Goal: Task Accomplishment & Management: Use online tool/utility

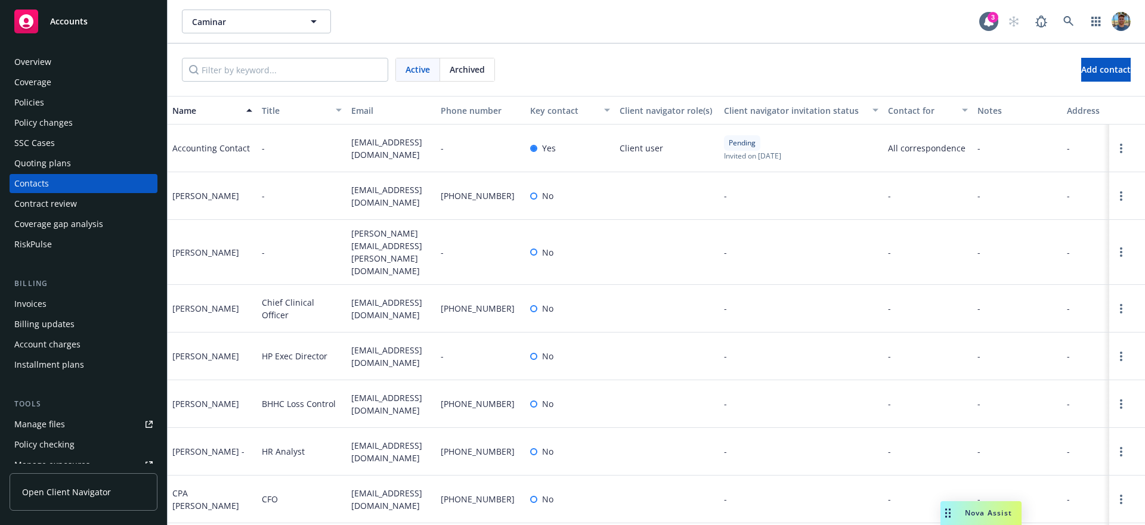
click at [365, 139] on span "accountspayable@caminar.org" at bounding box center [391, 148] width 80 height 25
click at [639, 150] on span "Client user" at bounding box center [642, 148] width 44 height 13
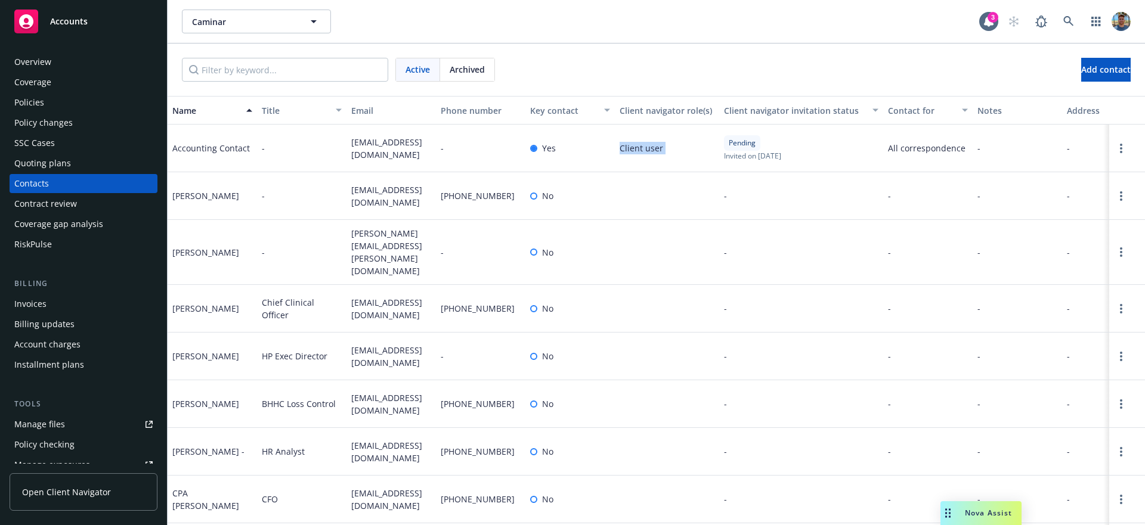
click at [639, 150] on span "Client user" at bounding box center [642, 148] width 44 height 13
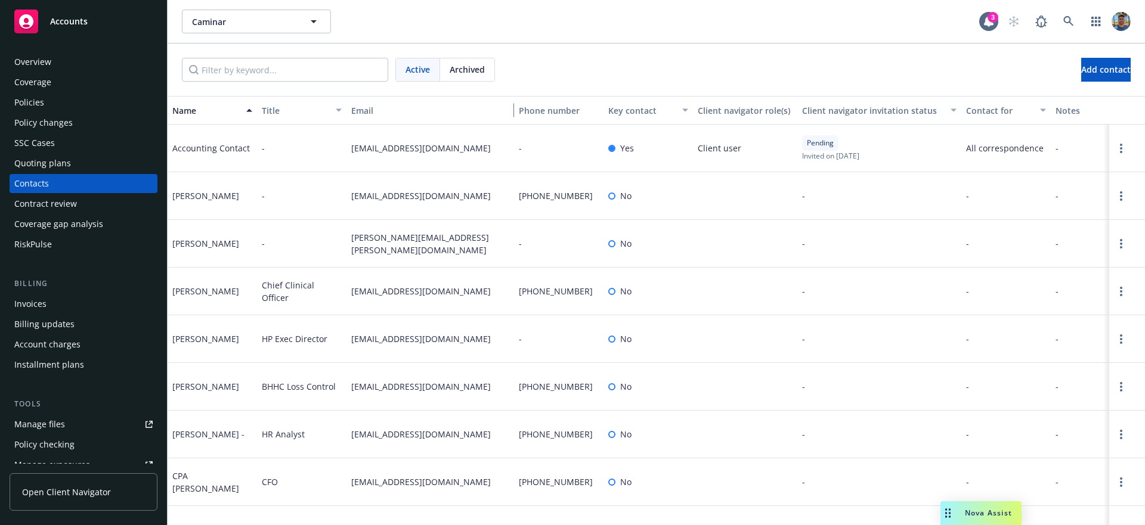
drag, startPoint x: 433, startPoint y: 106, endPoint x: 511, endPoint y: 106, distance: 78.1
click at [511, 106] on div "button" at bounding box center [508, 110] width 6 height 27
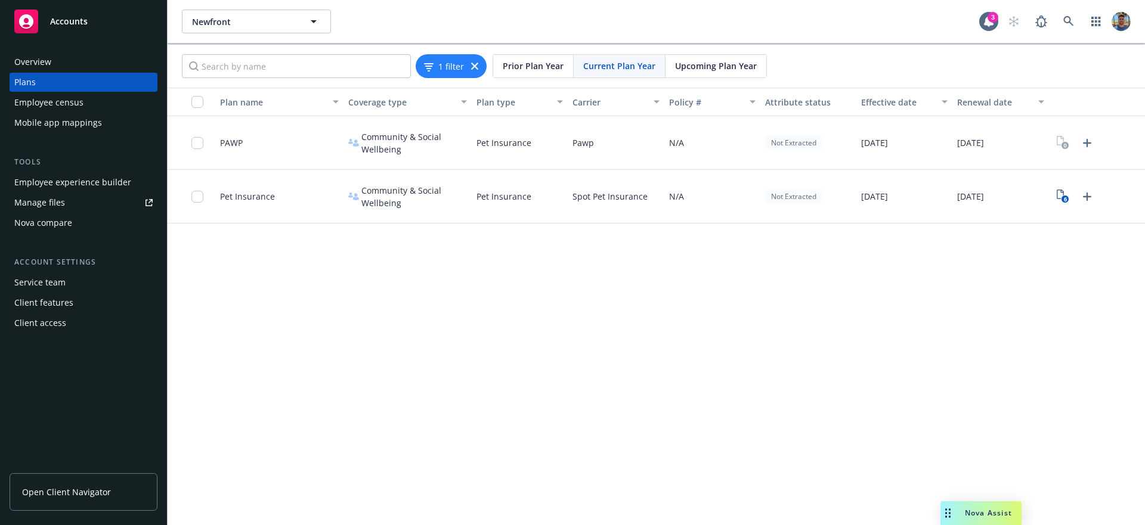
click at [503, 289] on div "Newfront Newfront 3 1 filter Prior Plan Year Current Plan Year Upcoming Plan Ye…" at bounding box center [657, 262] width 978 height 525
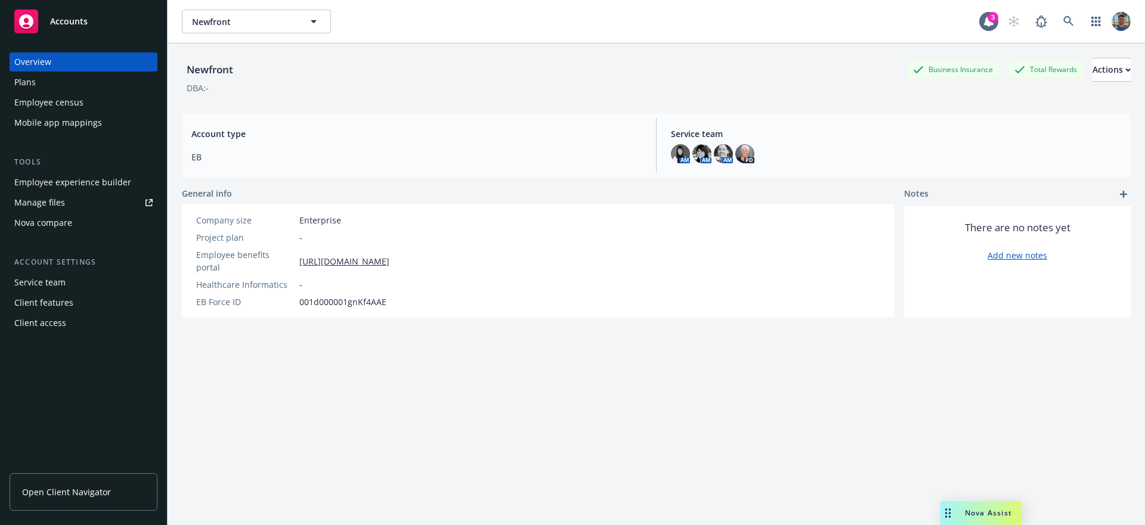
click at [38, 87] on div "Plans" at bounding box center [83, 82] width 138 height 19
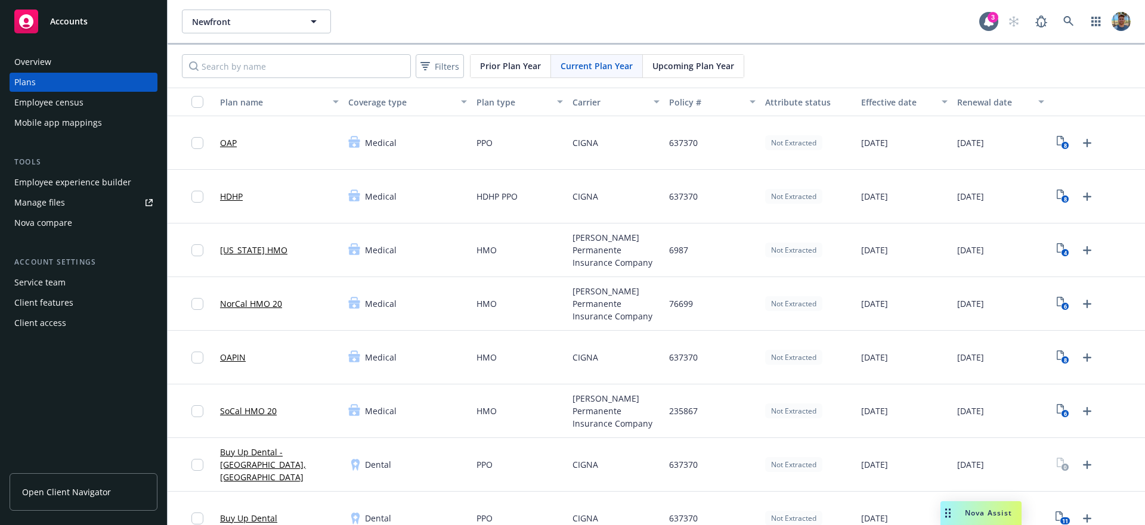
click at [496, 66] on span "Prior Plan Year" at bounding box center [510, 66] width 61 height 13
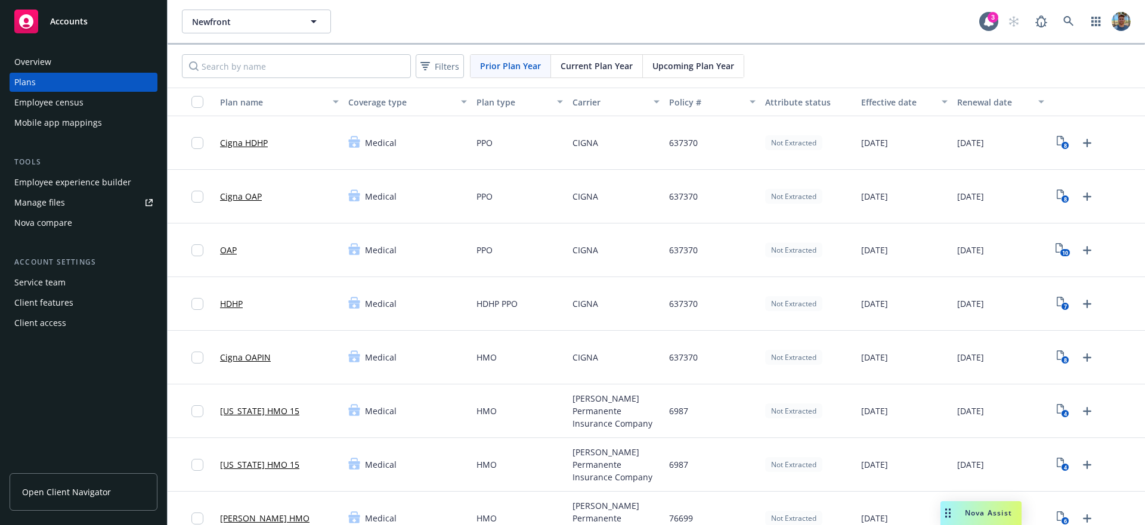
click at [600, 64] on span "Current Plan Year" at bounding box center [597, 66] width 72 height 13
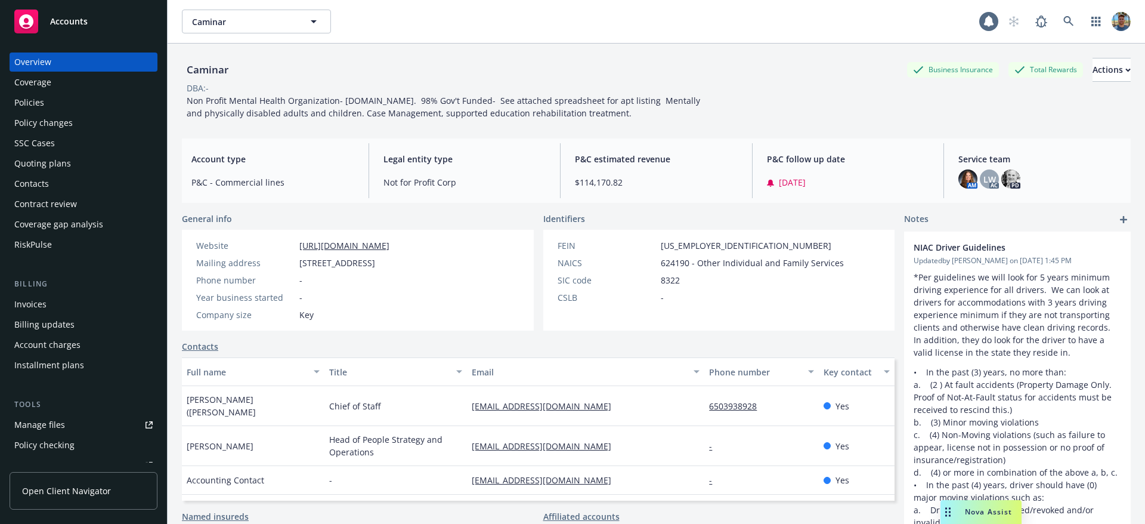
click at [57, 98] on div "Policies" at bounding box center [83, 102] width 138 height 19
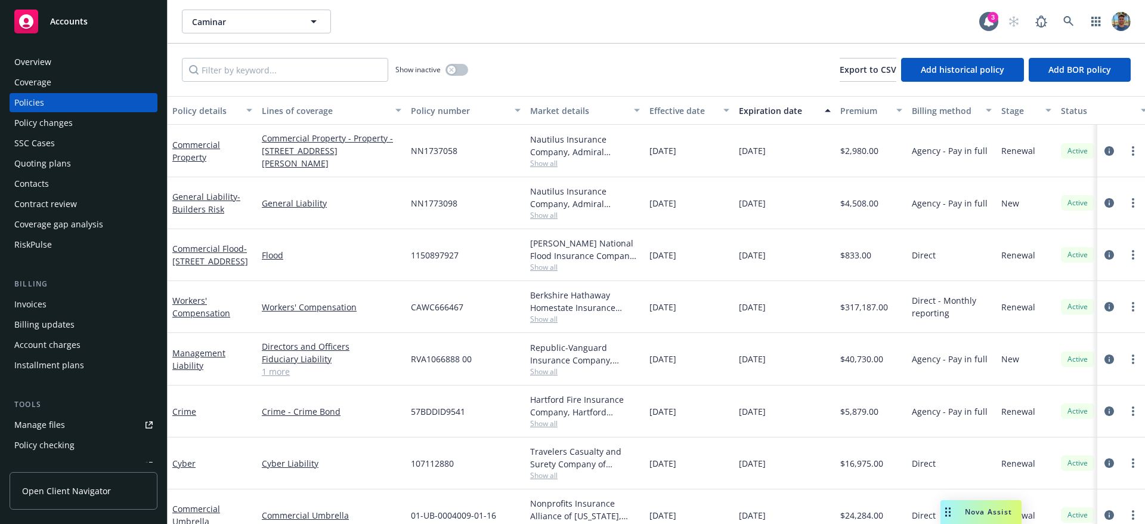
scroll to position [107, 0]
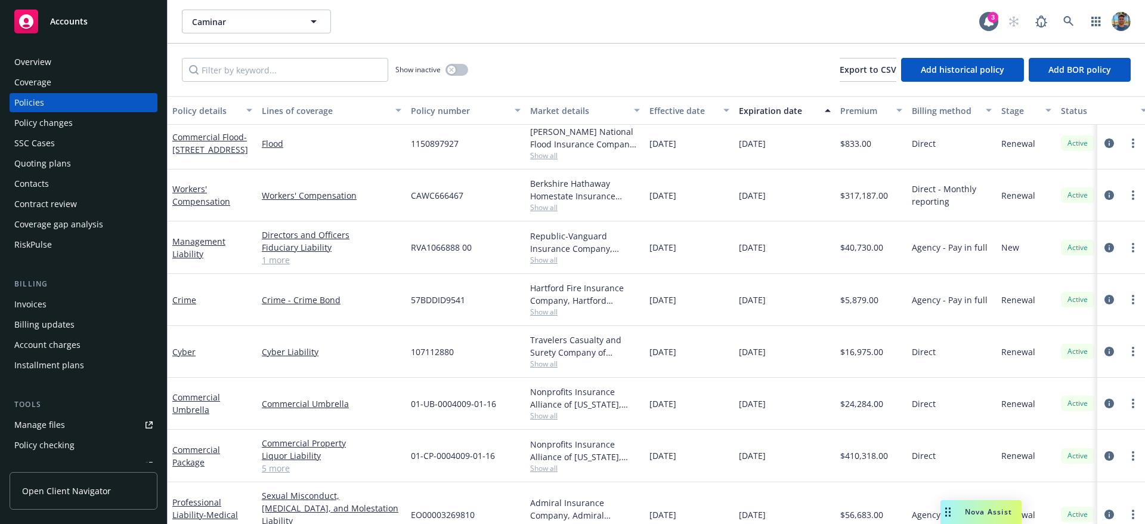
click at [270, 262] on link "1 more" at bounding box center [332, 259] width 140 height 13
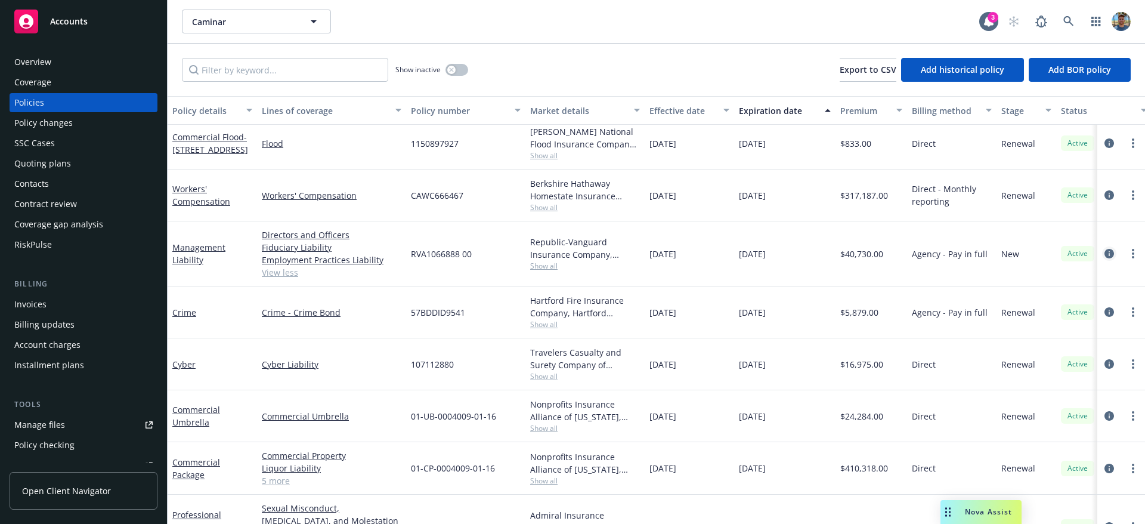
click at [1105, 255] on icon "circleInformation" at bounding box center [1110, 254] width 10 height 10
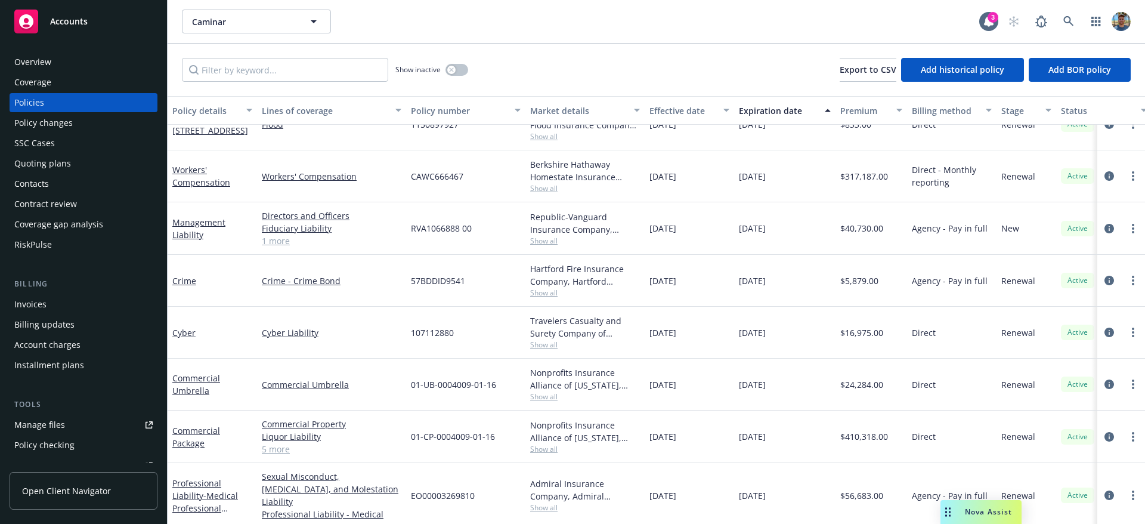
scroll to position [127, 0]
click at [276, 450] on link "5 more" at bounding box center [332, 447] width 140 height 13
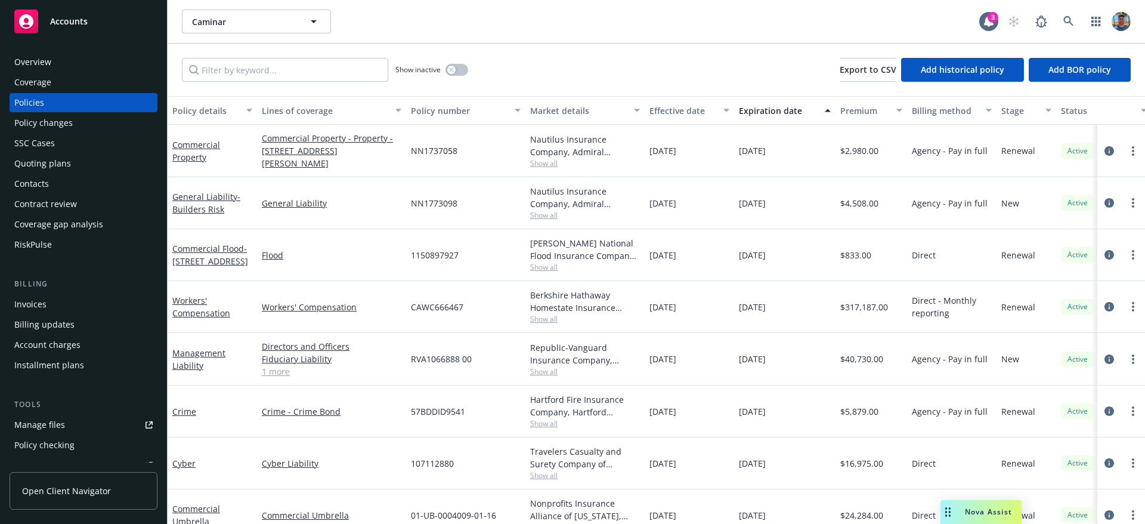
scroll to position [193, 0]
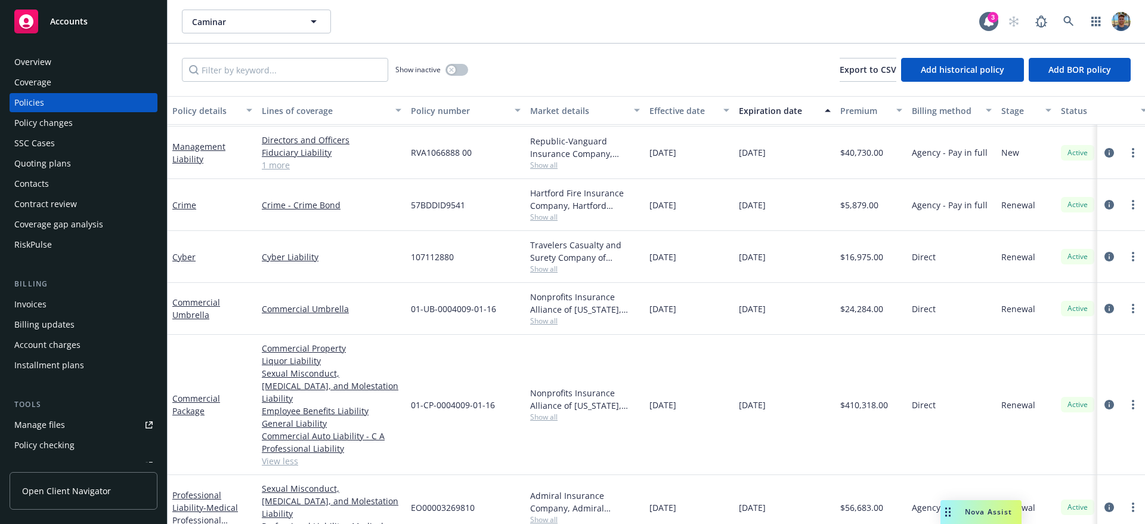
click at [277, 454] on link "View less" at bounding box center [332, 460] width 140 height 13
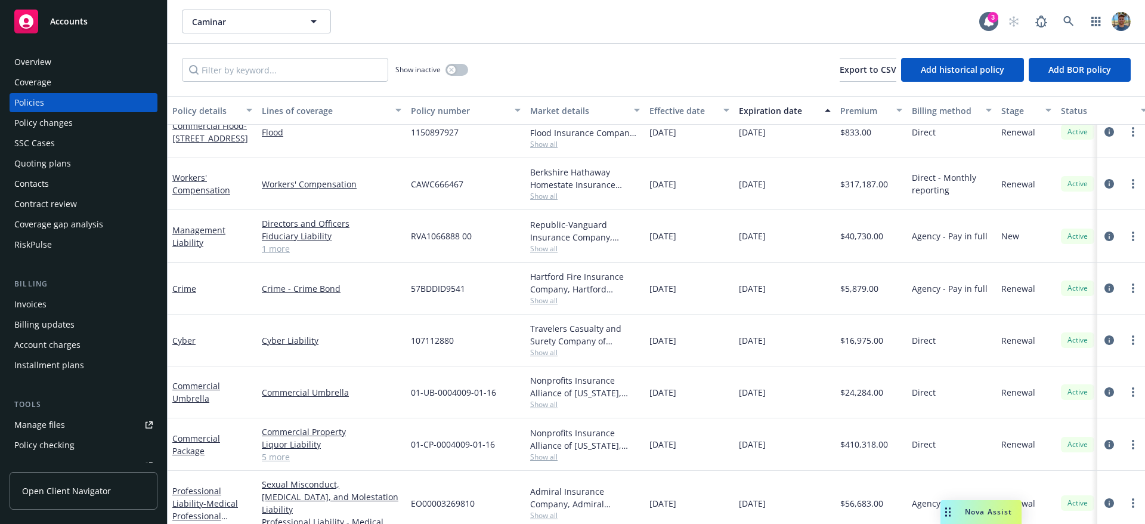
click at [280, 454] on link "5 more" at bounding box center [332, 456] width 140 height 13
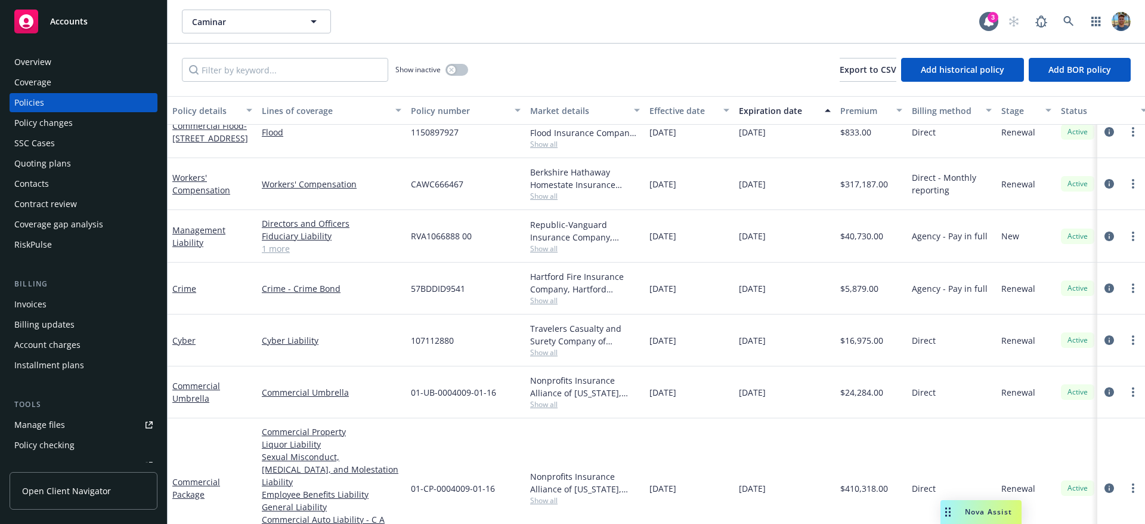
scroll to position [0, 0]
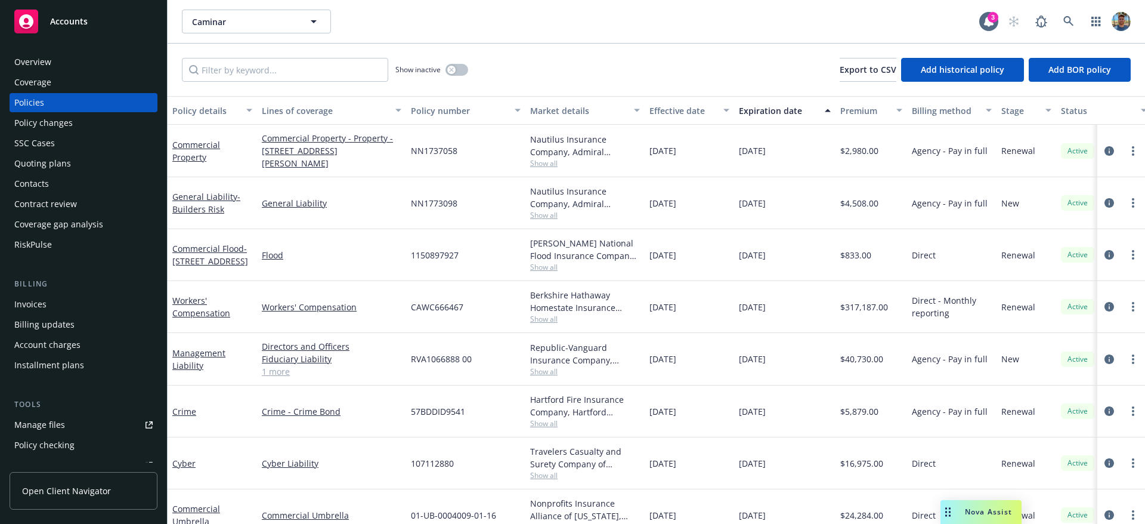
click at [996, 509] on span "Nova Assist" at bounding box center [988, 511] width 47 height 10
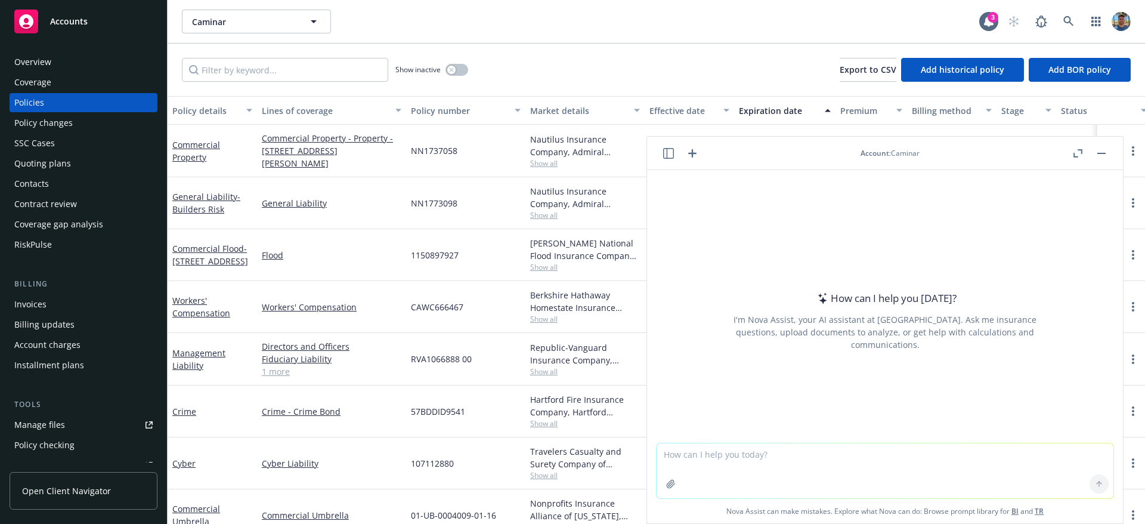
click at [785, 461] on textarea at bounding box center [885, 470] width 457 height 55
type textarea "summarize the GL policy from this account"
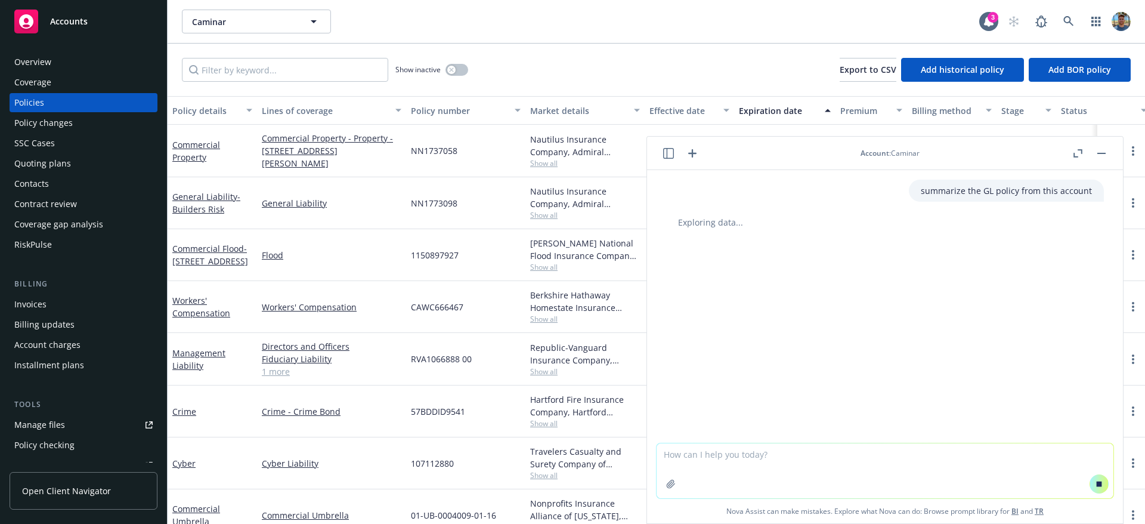
click at [667, 150] on icon "button" at bounding box center [668, 153] width 11 height 11
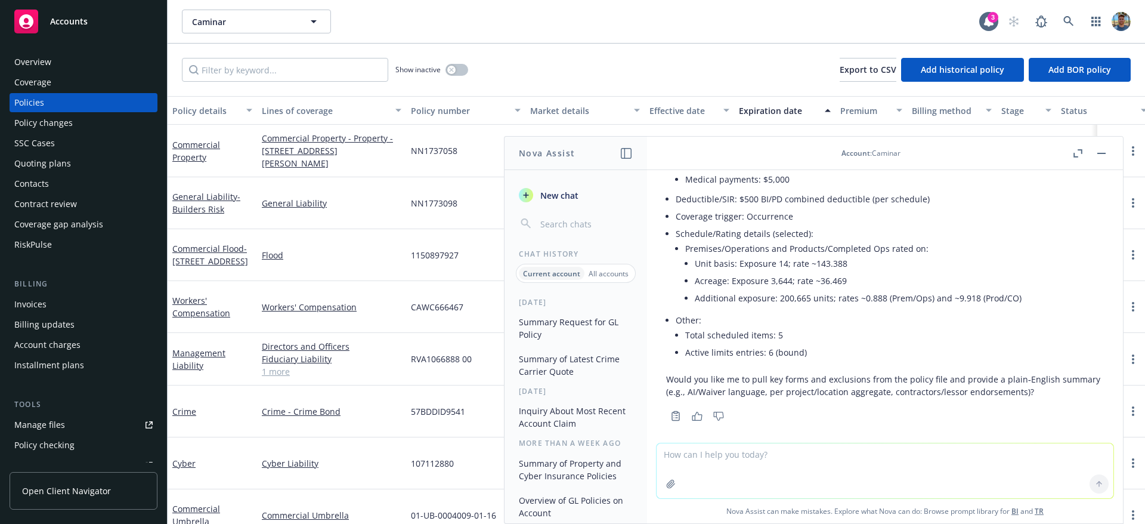
scroll to position [357, 0]
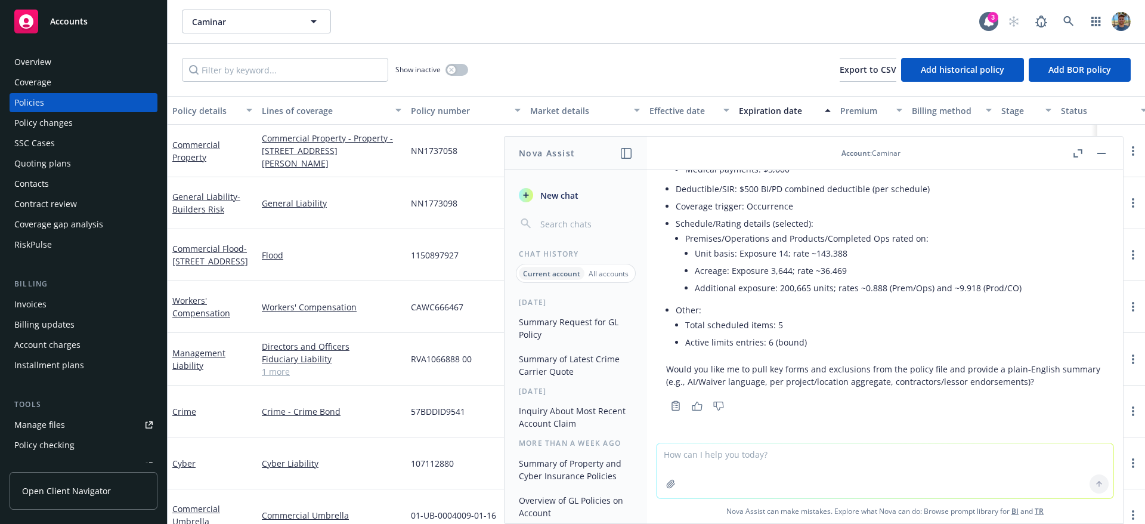
click at [876, 462] on textarea at bounding box center [885, 470] width 457 height 55
click at [881, 473] on textarea at bounding box center [885, 470] width 457 height 55
click at [884, 472] on textarea at bounding box center [885, 470] width 457 height 55
type textarea "yeah lets do that."
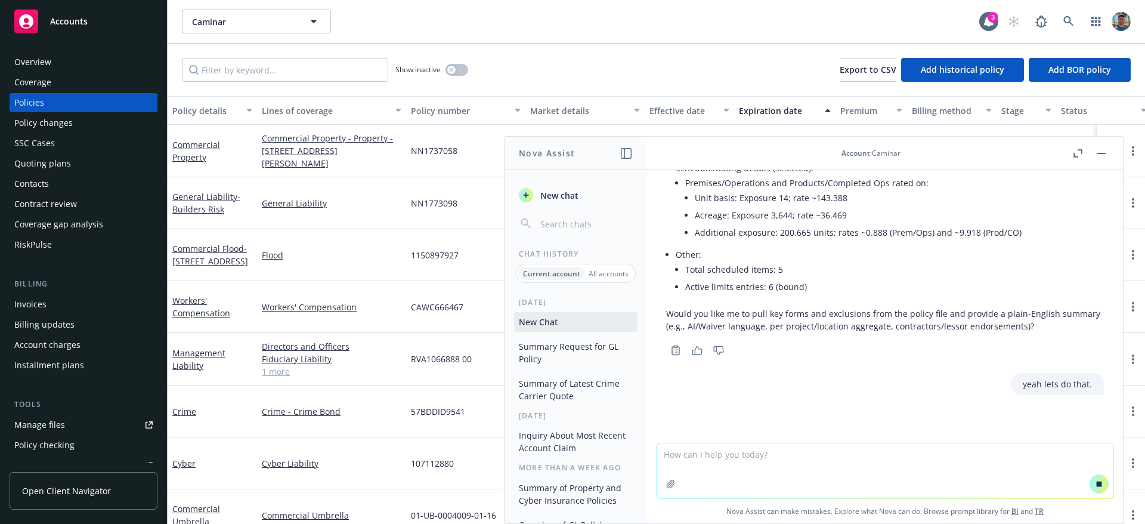
scroll to position [405, 0]
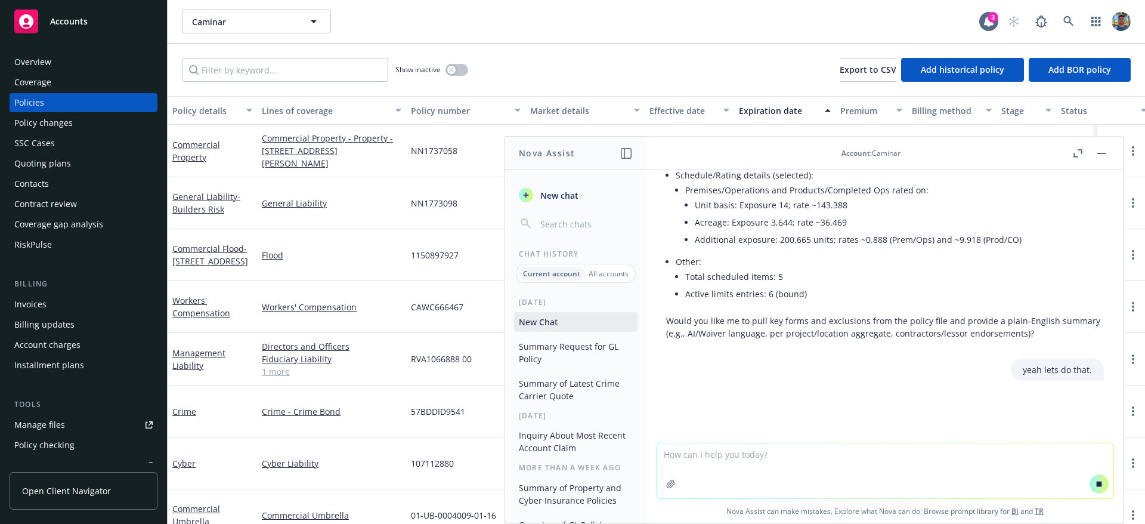
click at [1078, 151] on icon "button" at bounding box center [1078, 153] width 9 height 8
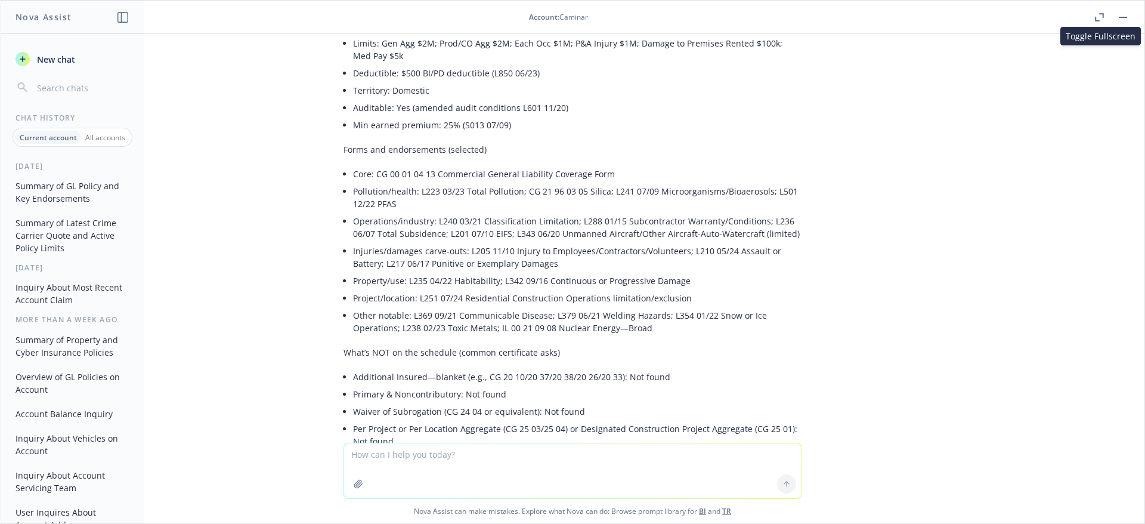
scroll to position [1260, 0]
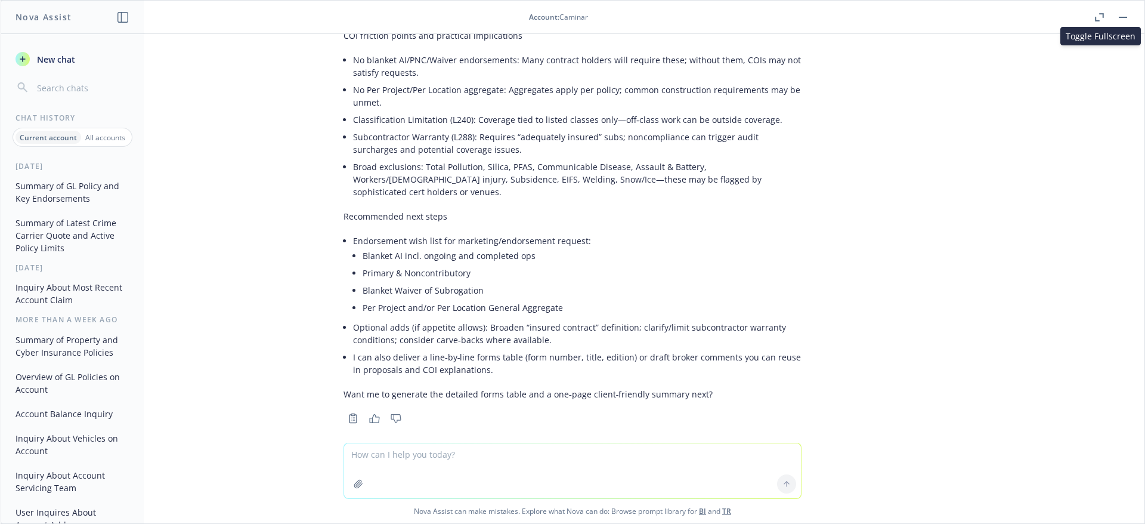
click at [690, 465] on textarea at bounding box center [572, 470] width 457 height 55
click at [697, 454] on textarea at bounding box center [572, 470] width 457 height 55
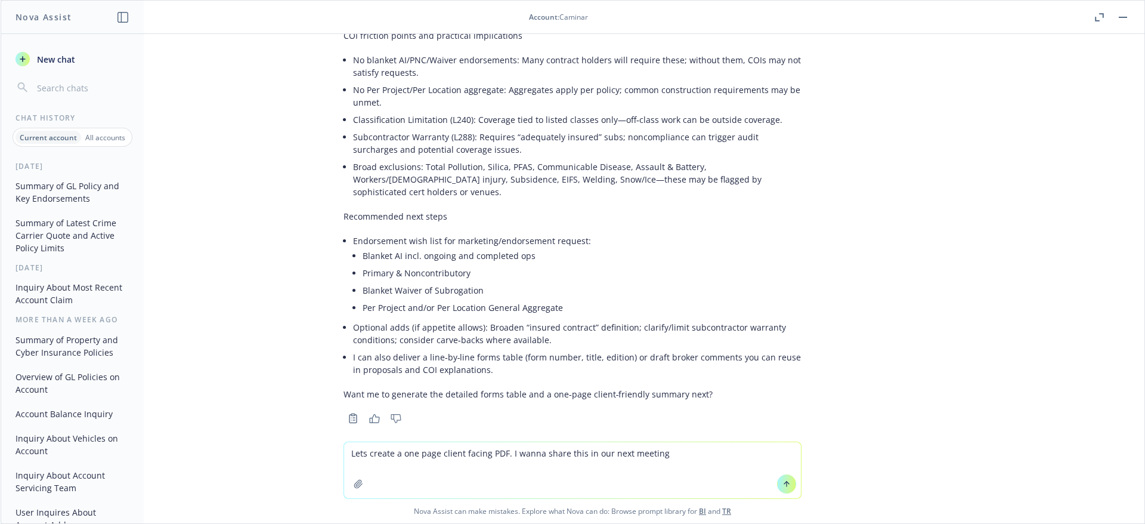
type textarea "Lets create a one page client facing PDF. I wanna share this in our next meetin…"
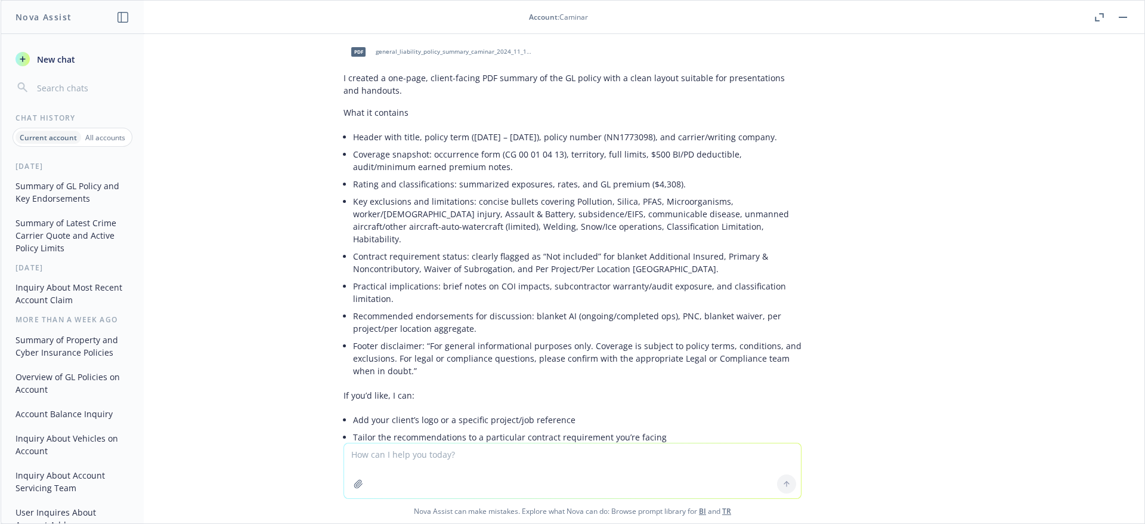
scroll to position [1679, 0]
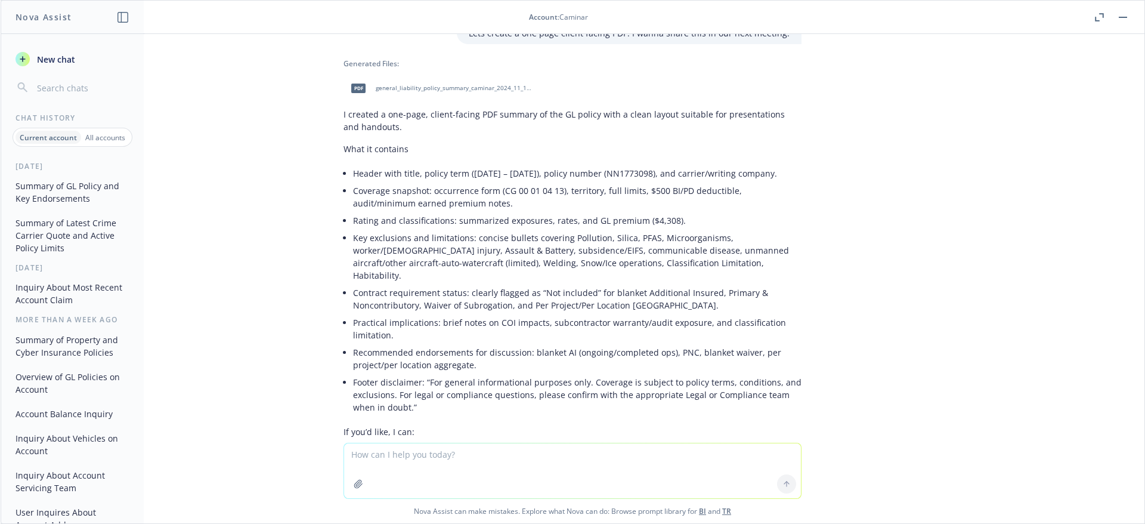
click at [460, 84] on span "general_liability_policy_summary_caminar_2024_11_14_to_2025_11_14.pdf" at bounding box center [454, 88] width 156 height 8
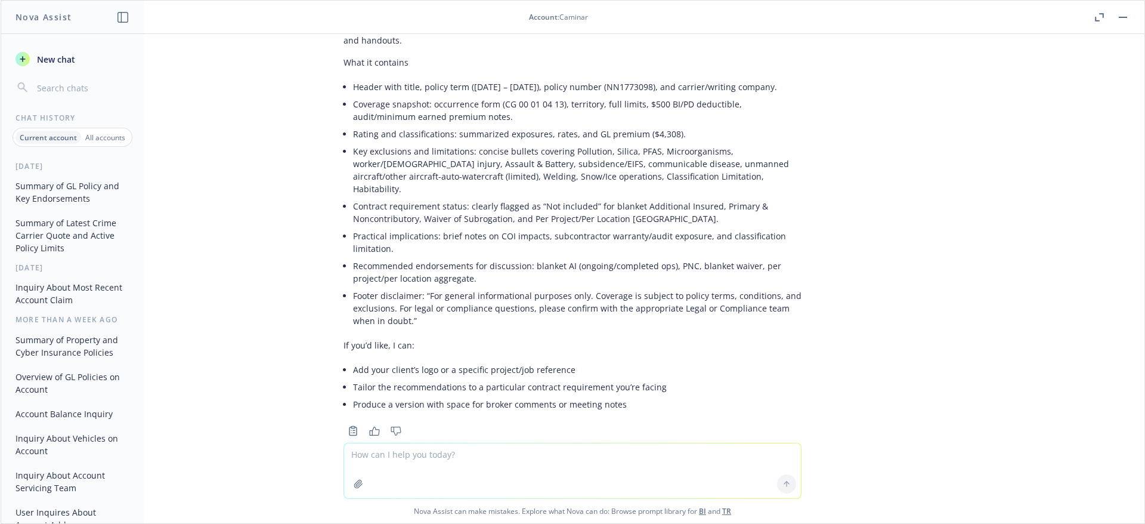
scroll to position [1778, 0]
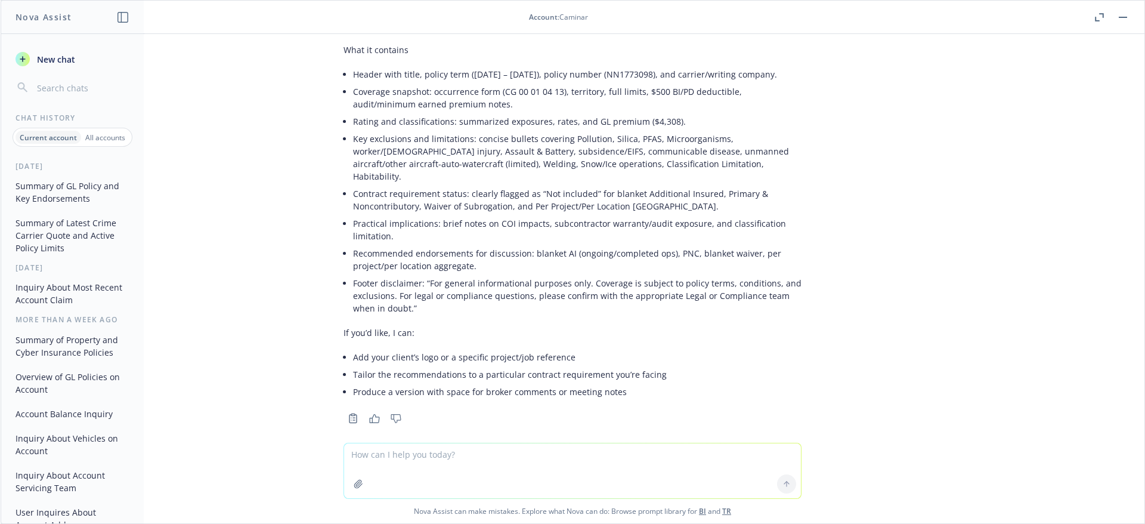
drag, startPoint x: 669, startPoint y: 472, endPoint x: 676, endPoint y: 467, distance: 8.9
click at [670, 472] on textarea at bounding box center [572, 470] width 457 height 55
click at [676, 466] on textarea at bounding box center [572, 470] width 457 height 55
click at [676, 464] on textarea at bounding box center [572, 470] width 457 height 55
type textarea "are there any"
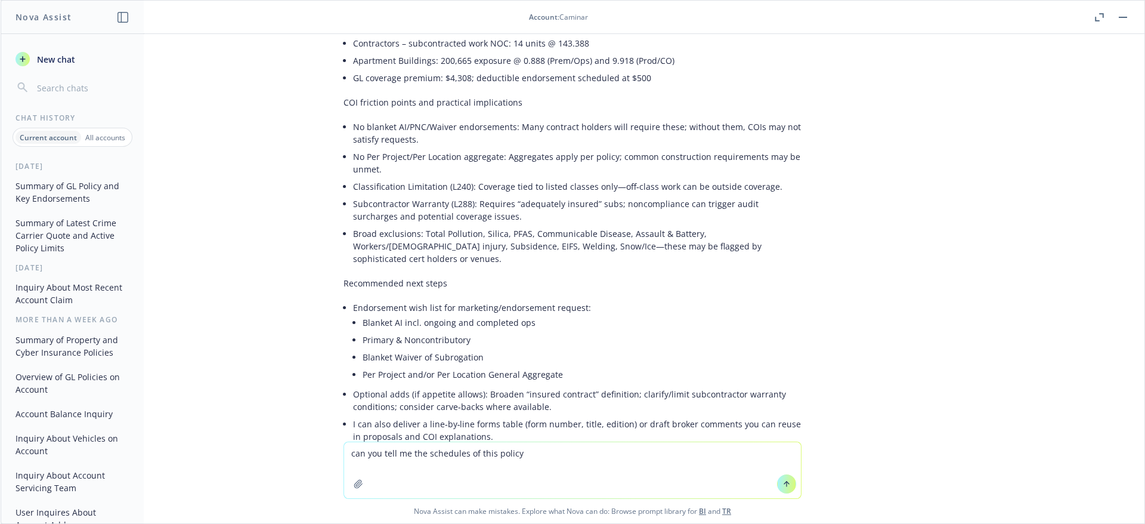
scroll to position [1779, 0]
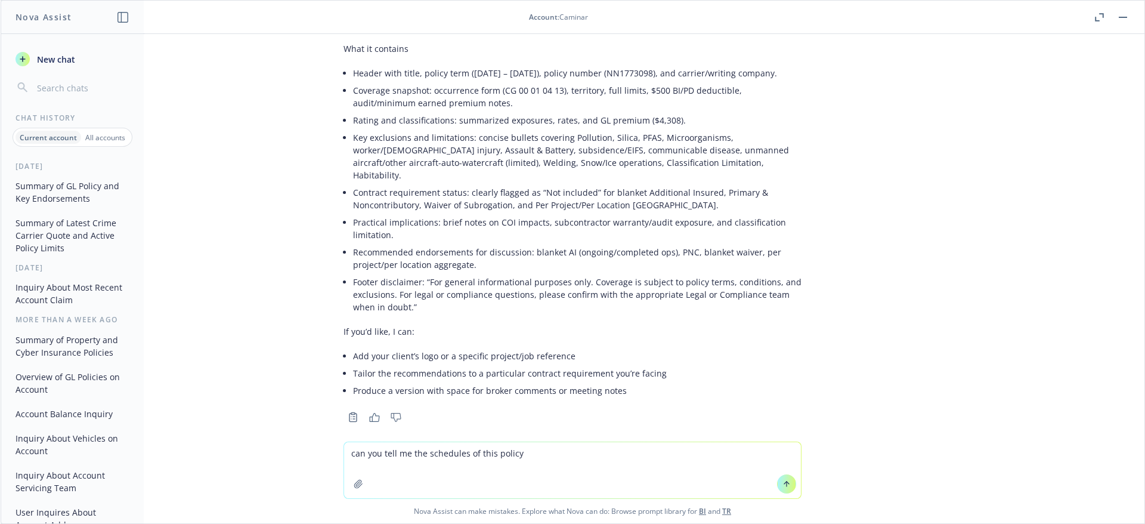
click at [634, 460] on textarea "can you tell me the schedules of this policy" at bounding box center [572, 470] width 457 height 56
type textarea "can you tell me the schedules of this policy?"
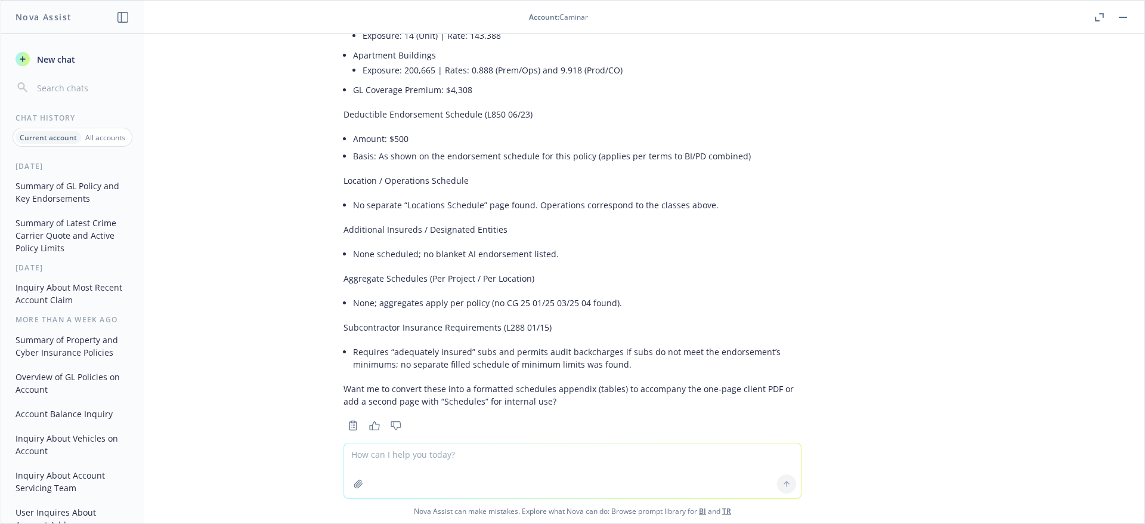
scroll to position [2919, 0]
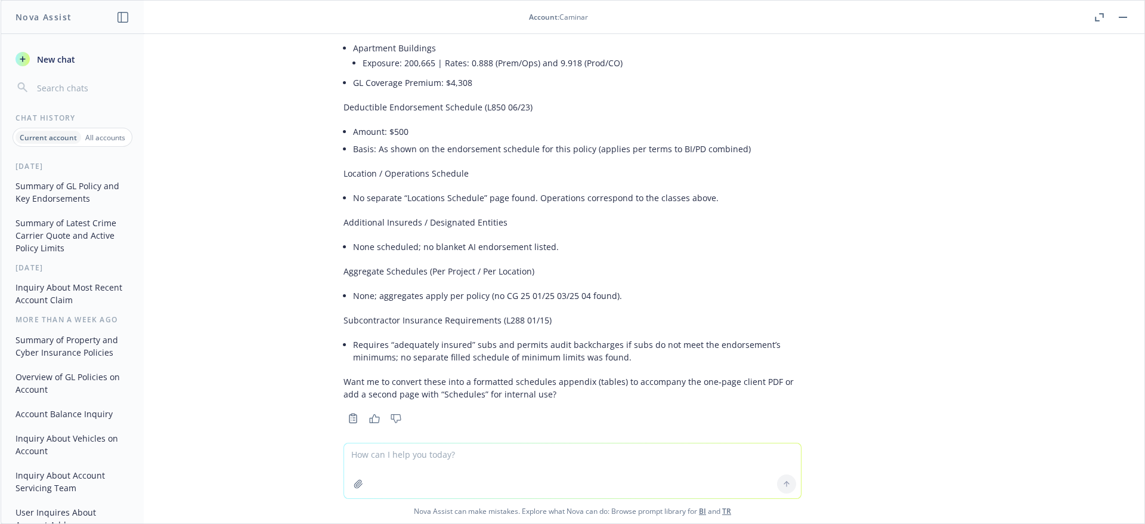
click at [631, 456] on textarea at bounding box center [572, 470] width 457 height 55
type textarea "can we look at the scheduled limits from this account?"
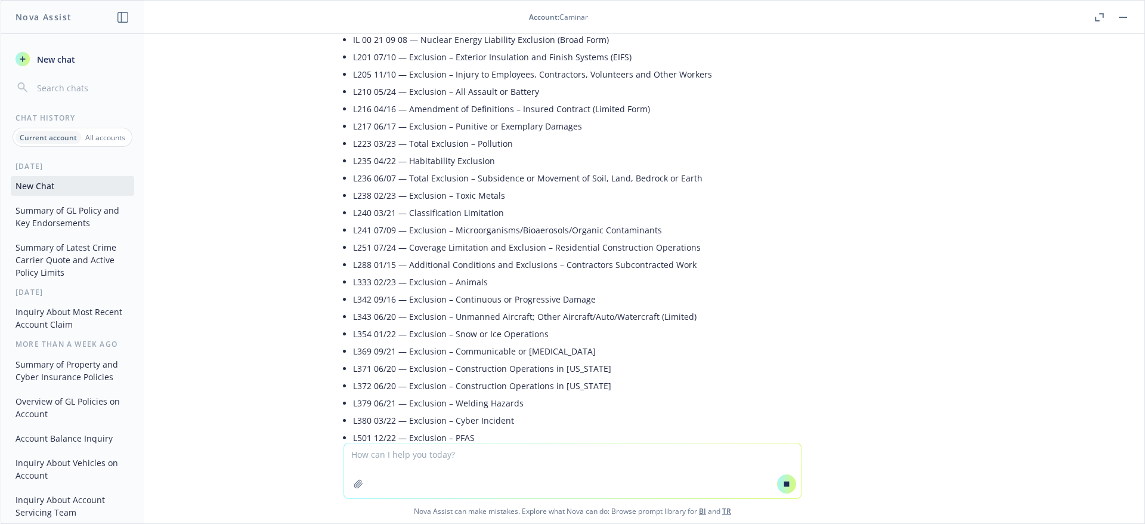
scroll to position [2240, 0]
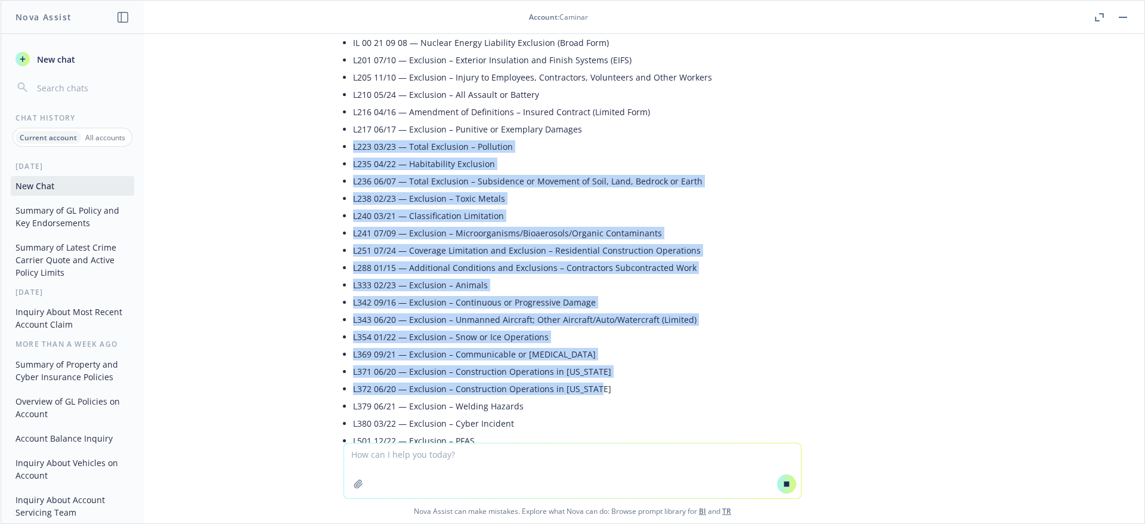
drag, startPoint x: 389, startPoint y: 165, endPoint x: 601, endPoint y: 371, distance: 296.1
click at [599, 377] on div "Here are the schedules identified for this GL policy, grouped for quick referen…" at bounding box center [572, 484] width 477 height 1069
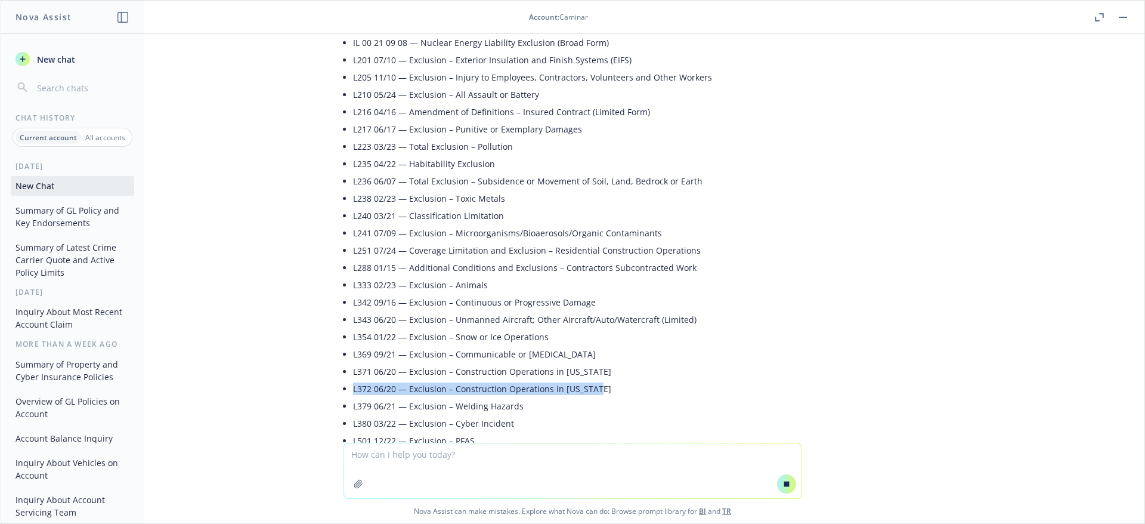
click at [602, 380] on li "L372 06/20 — Exclusion – Construction Operations in New York" at bounding box center [577, 388] width 448 height 17
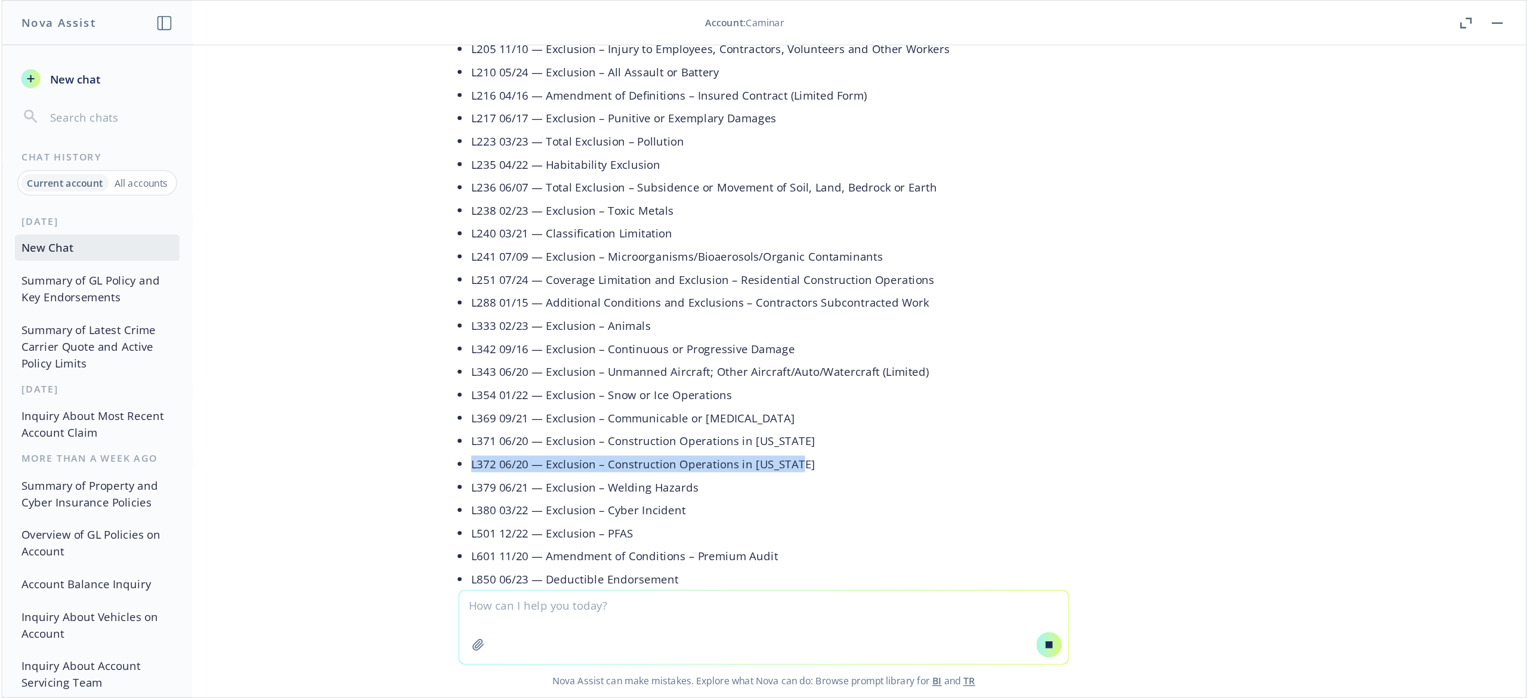
scroll to position [2915, 0]
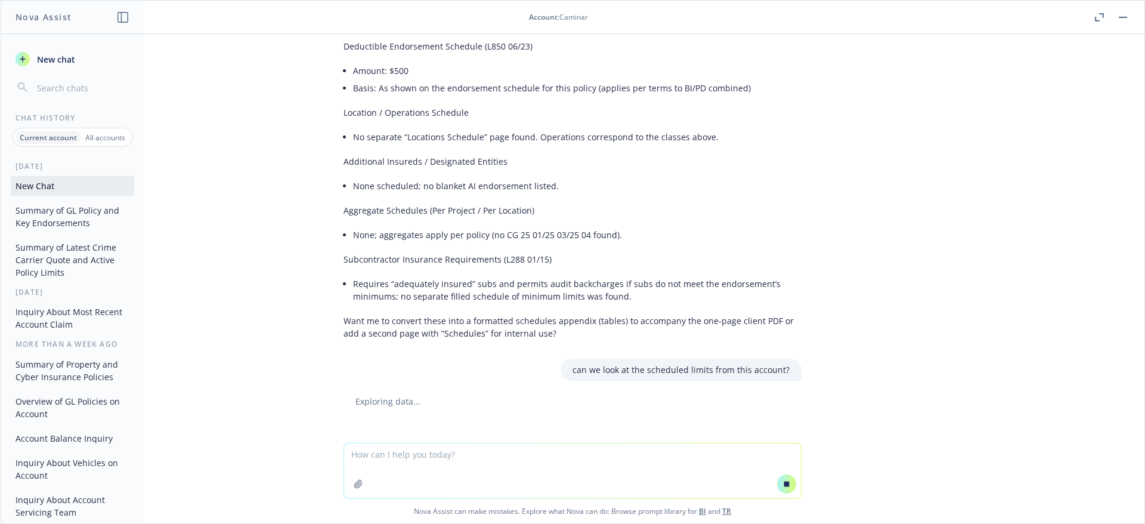
click at [625, 275] on li "Requires “adequately insured” subs and permits audit backcharges if subs do not…" at bounding box center [577, 290] width 448 height 30
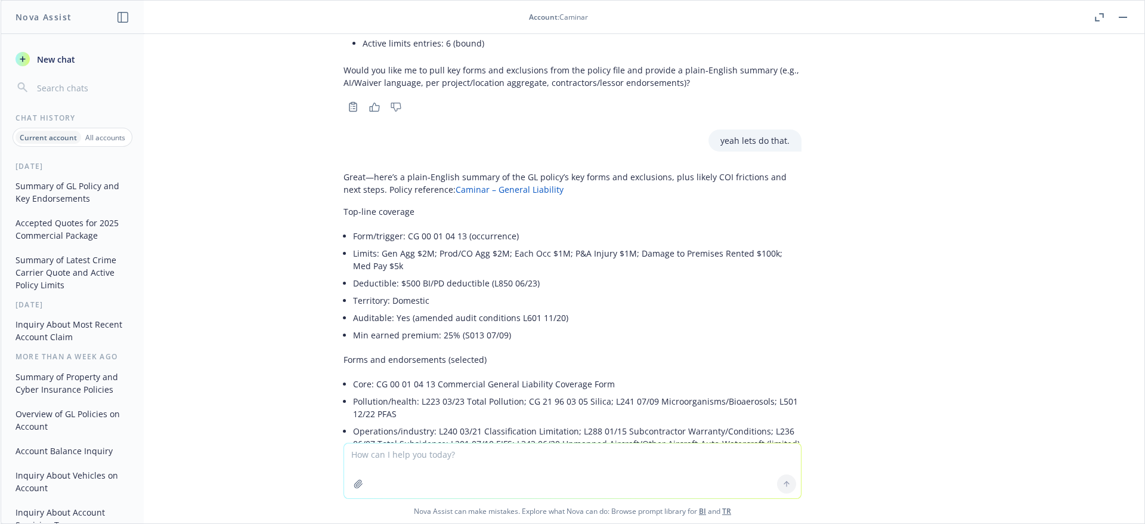
scroll to position [328, 0]
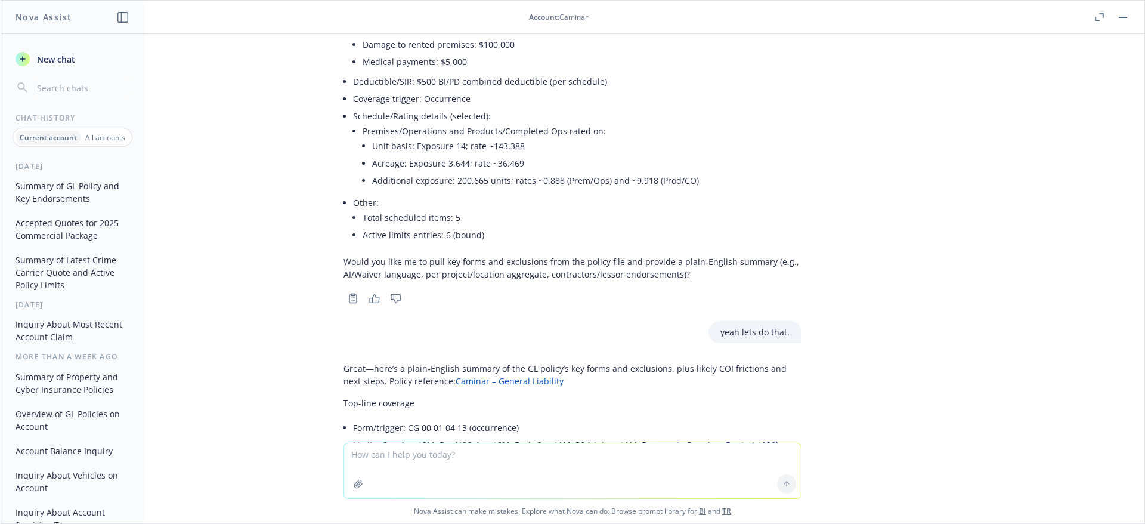
click at [438, 265] on p "Would you like me to pull key forms and exclusions from the policy file and pro…" at bounding box center [573, 267] width 458 height 25
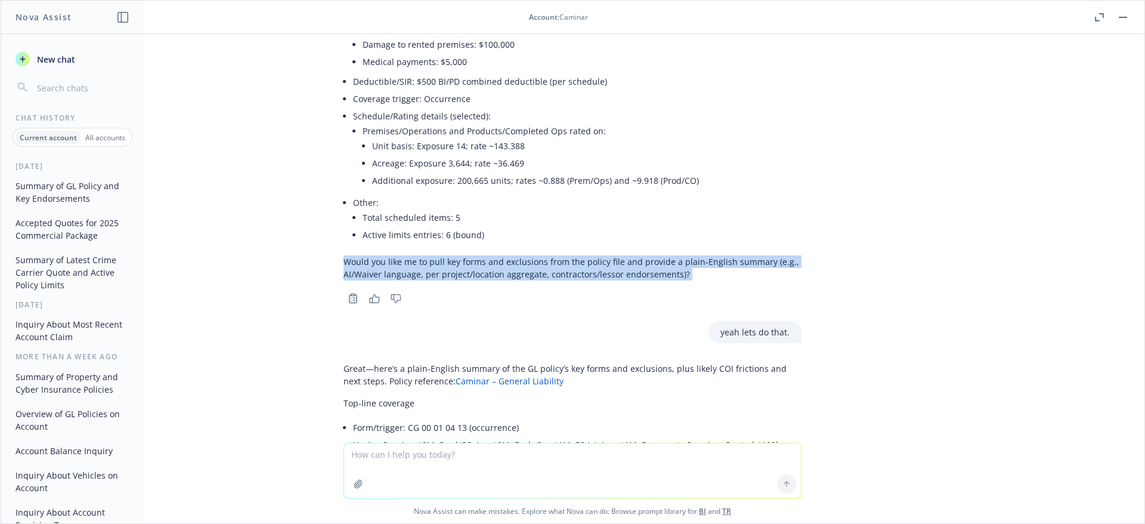
click at [438, 265] on p "Would you like me to pull key forms and exclusions from the policy file and pro…" at bounding box center [573, 267] width 458 height 25
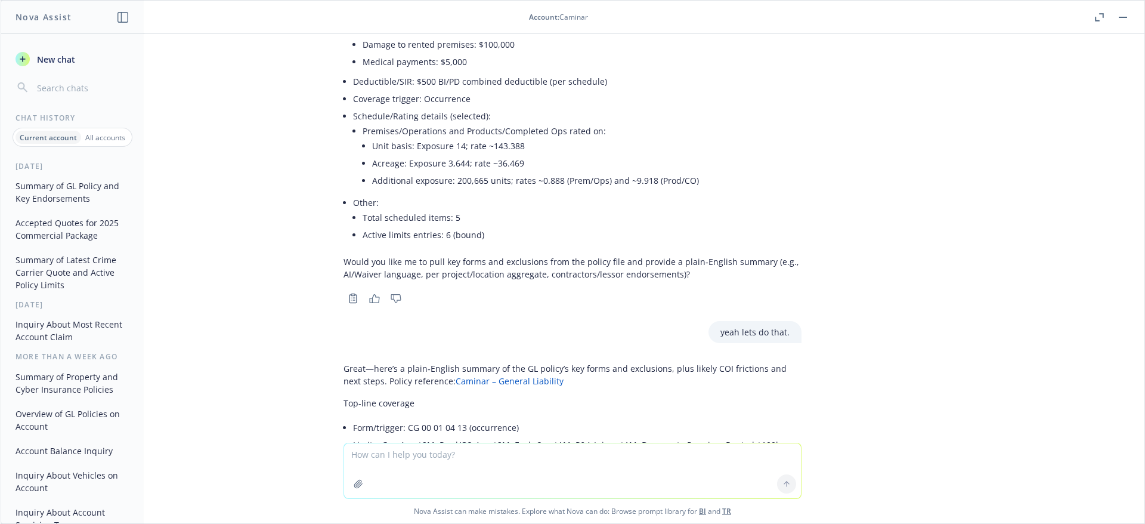
drag, startPoint x: 611, startPoint y: 347, endPoint x: 534, endPoint y: 261, distance: 114.9
click at [609, 344] on div "summarize the GL policy from this account Here’s a concise summary of the accou…" at bounding box center [573, 238] width 1144 height 409
click at [522, 253] on div "Here’s a concise summary of the account’s active General Liability policy. Poli…" at bounding box center [573, 18] width 458 height 533
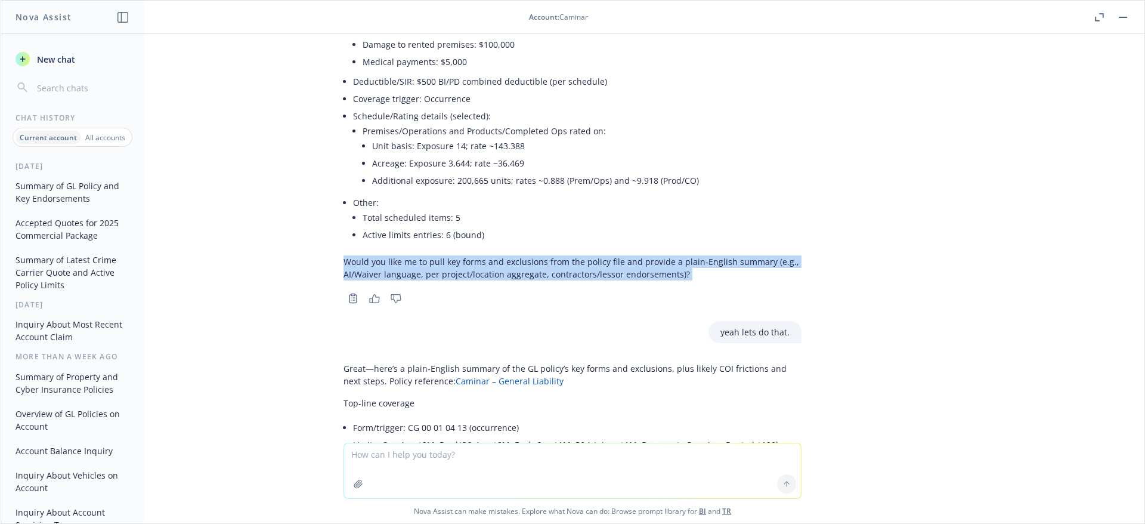
click at [522, 253] on div "Here’s a concise summary of the account’s active General Liability policy. Poli…" at bounding box center [573, 18] width 458 height 533
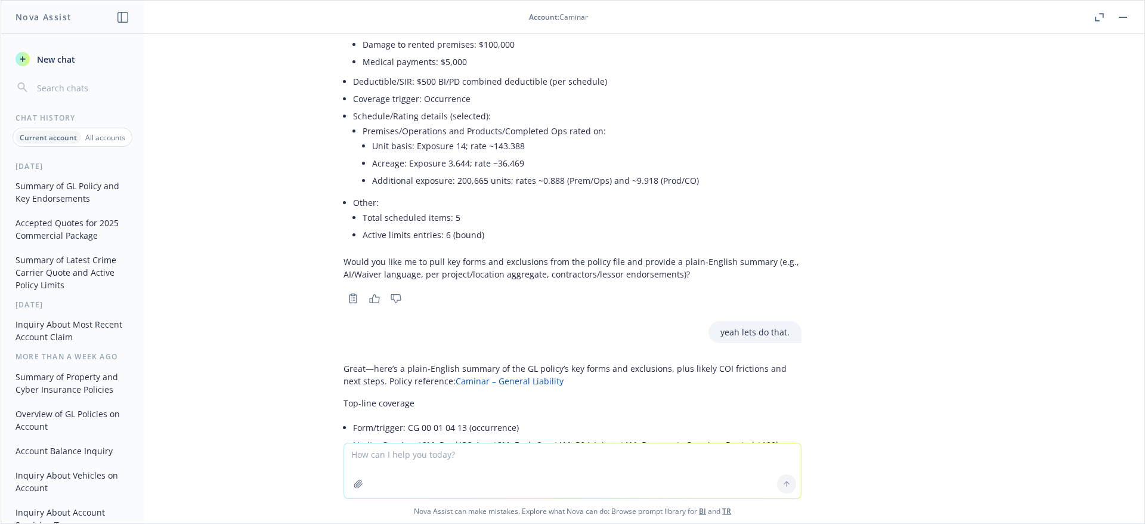
click at [669, 320] on div "summarize the GL policy from this account Here’s a concise summary of the accou…" at bounding box center [573, 238] width 1144 height 409
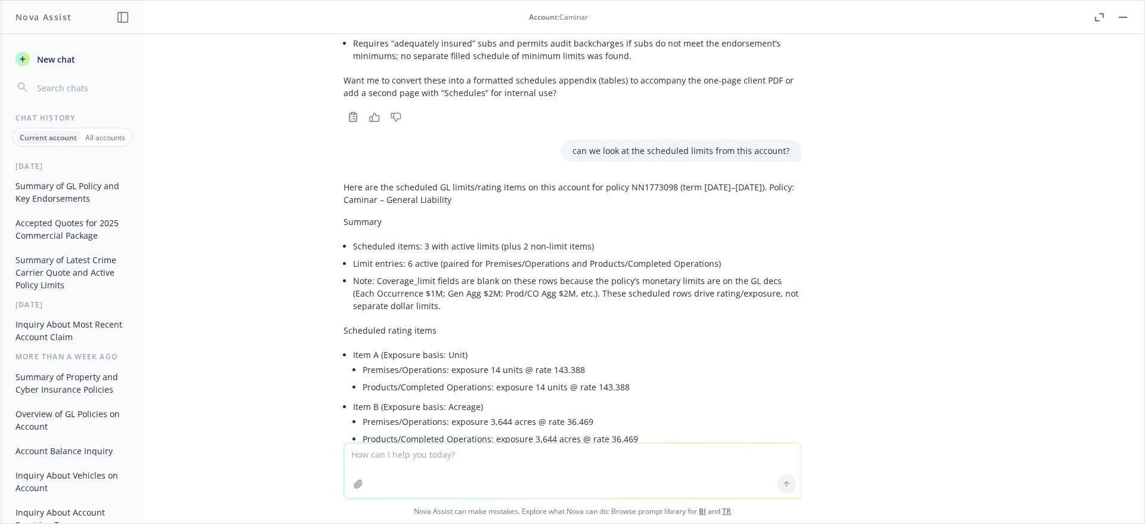
scroll to position [3422, 0]
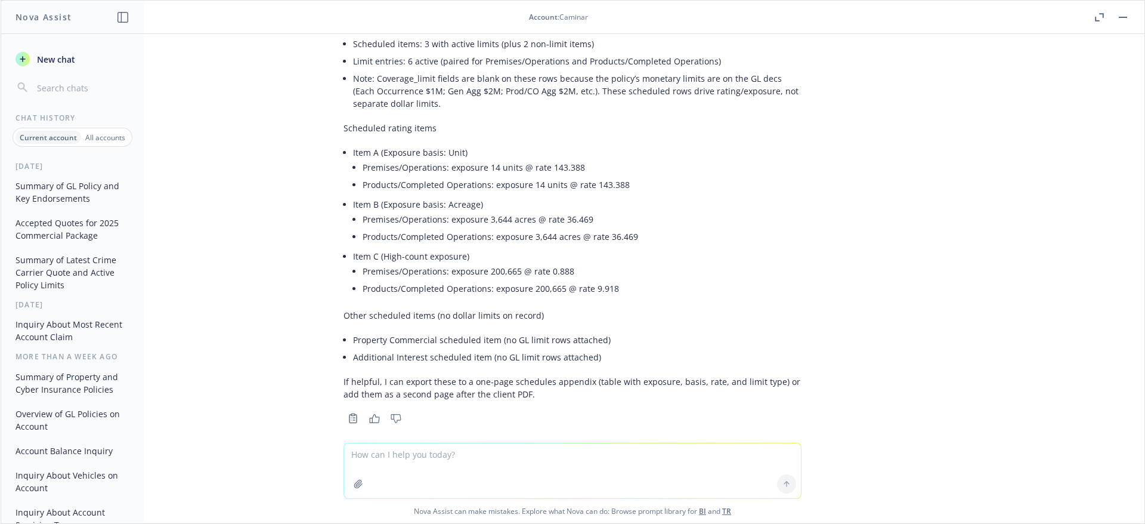
click at [723, 465] on textarea at bounding box center [572, 470] width 457 height 55
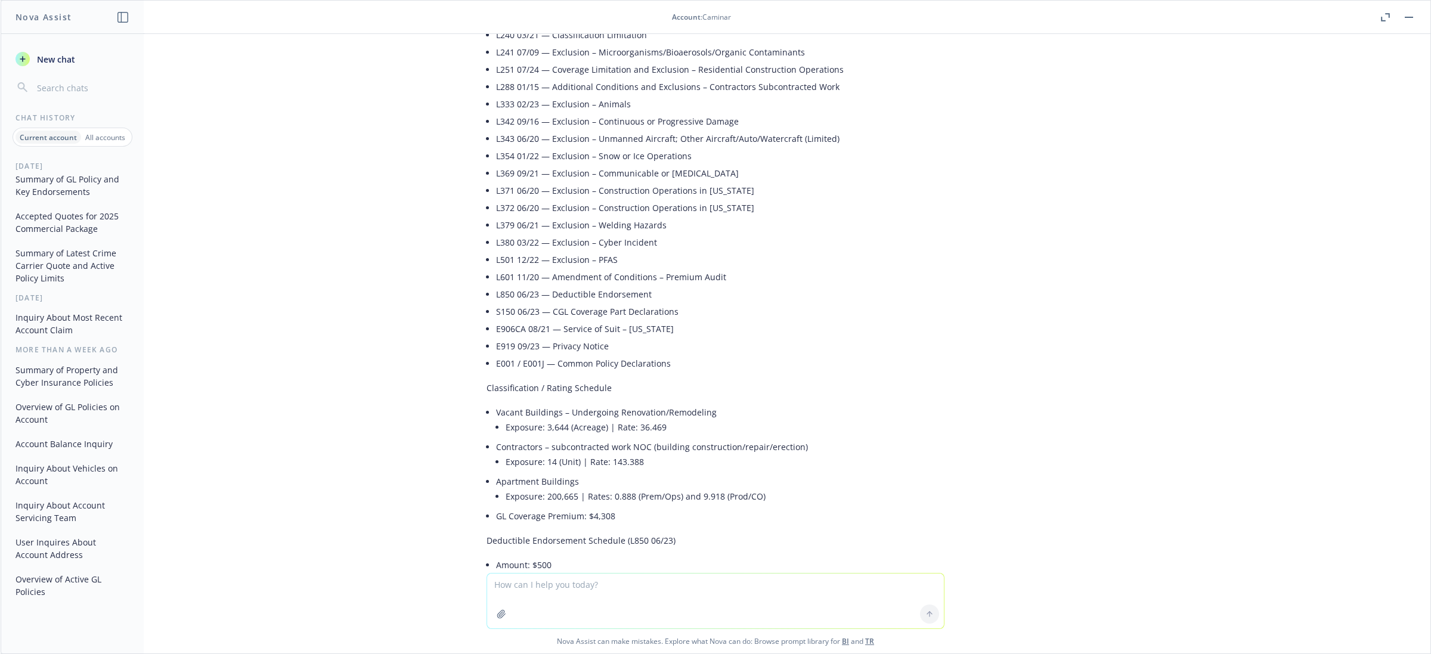
scroll to position [0, 0]
click at [90, 191] on button "Summary of GL Policy and Key Endorsements" at bounding box center [72, 192] width 123 height 32
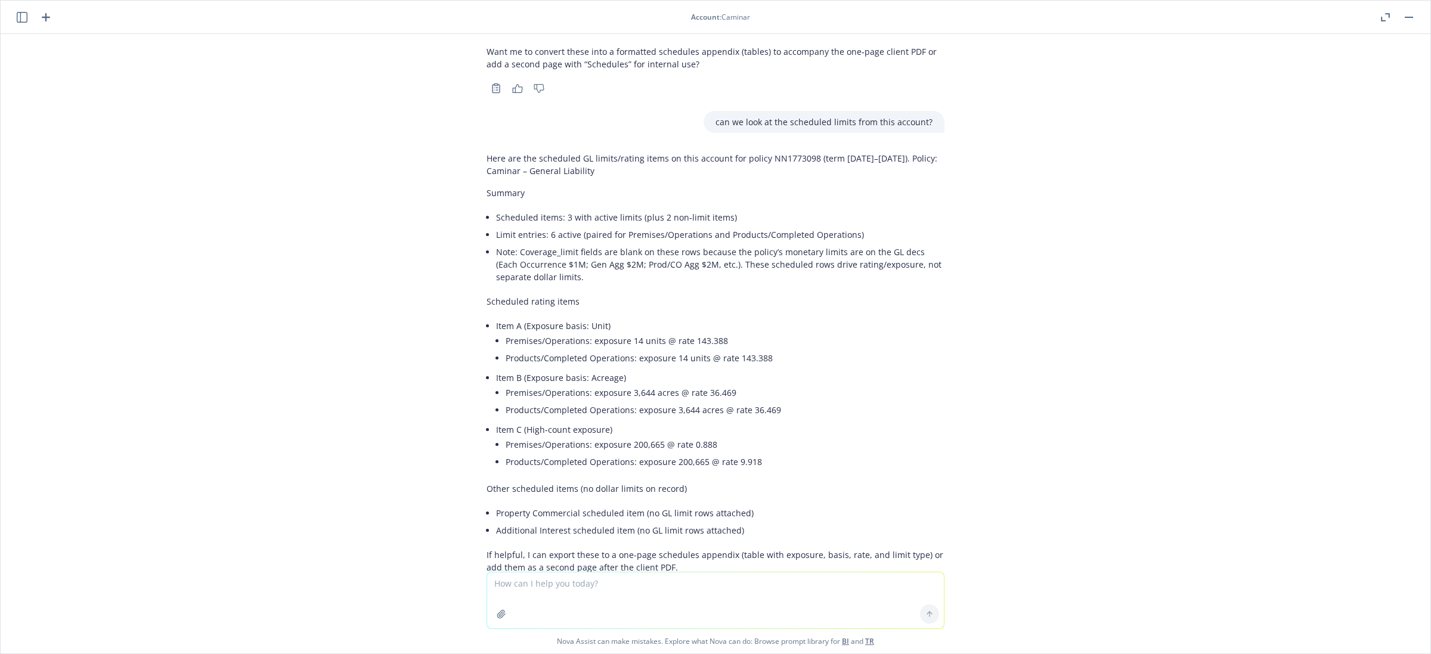
scroll to position [3289, 0]
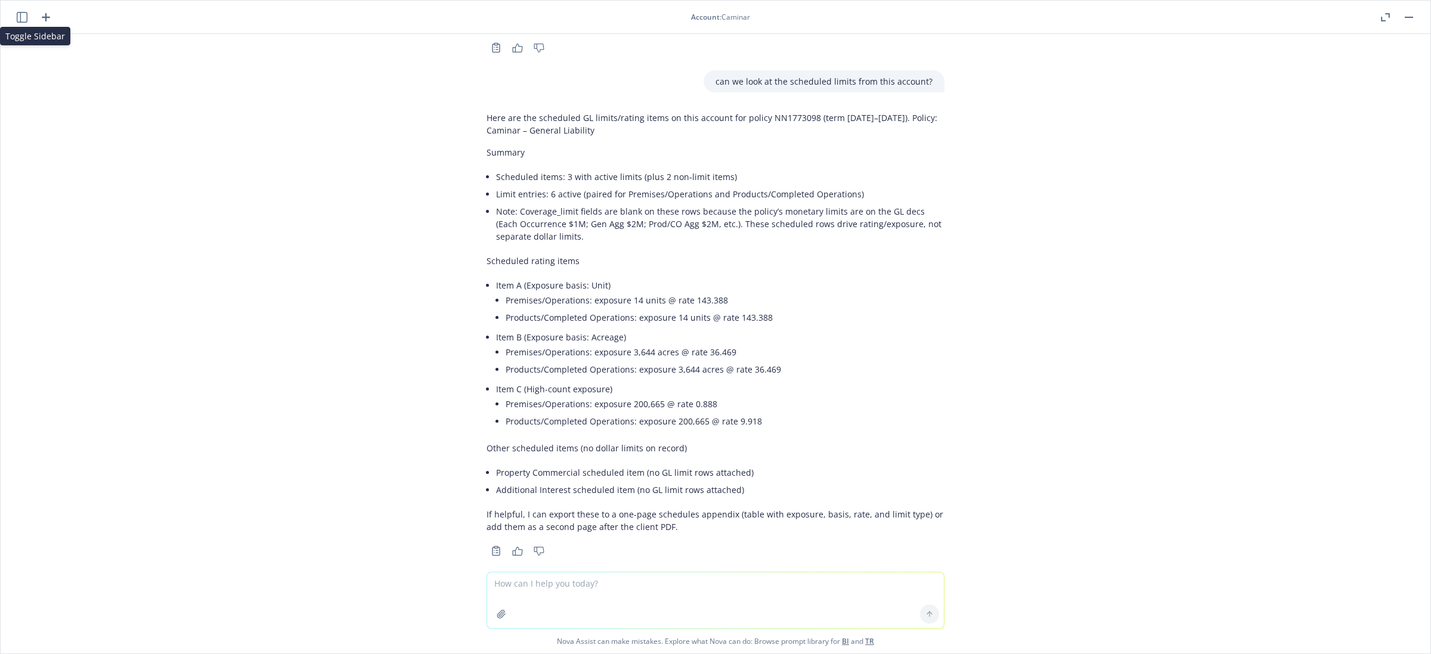
click at [21, 17] on icon "button" at bounding box center [22, 17] width 11 height 11
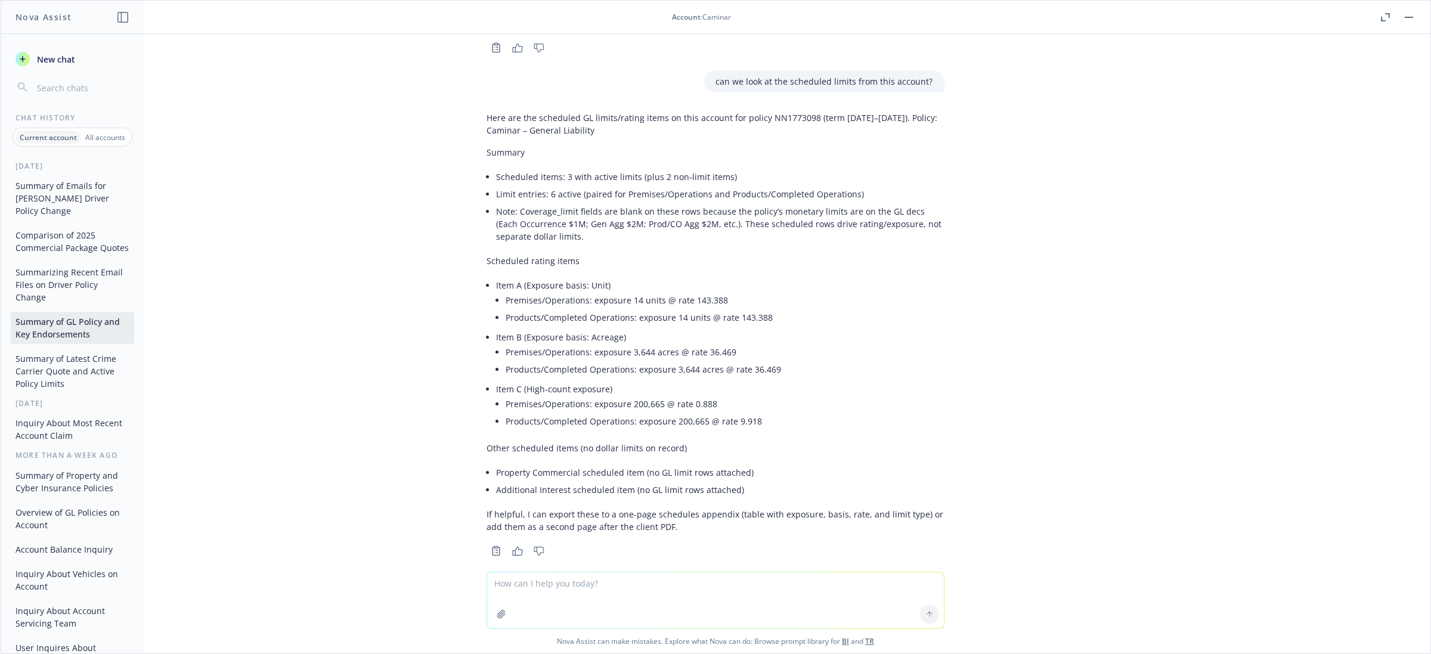
click at [61, 243] on button "Comparison of 2025 Commercial Package Quotes" at bounding box center [72, 241] width 123 height 32
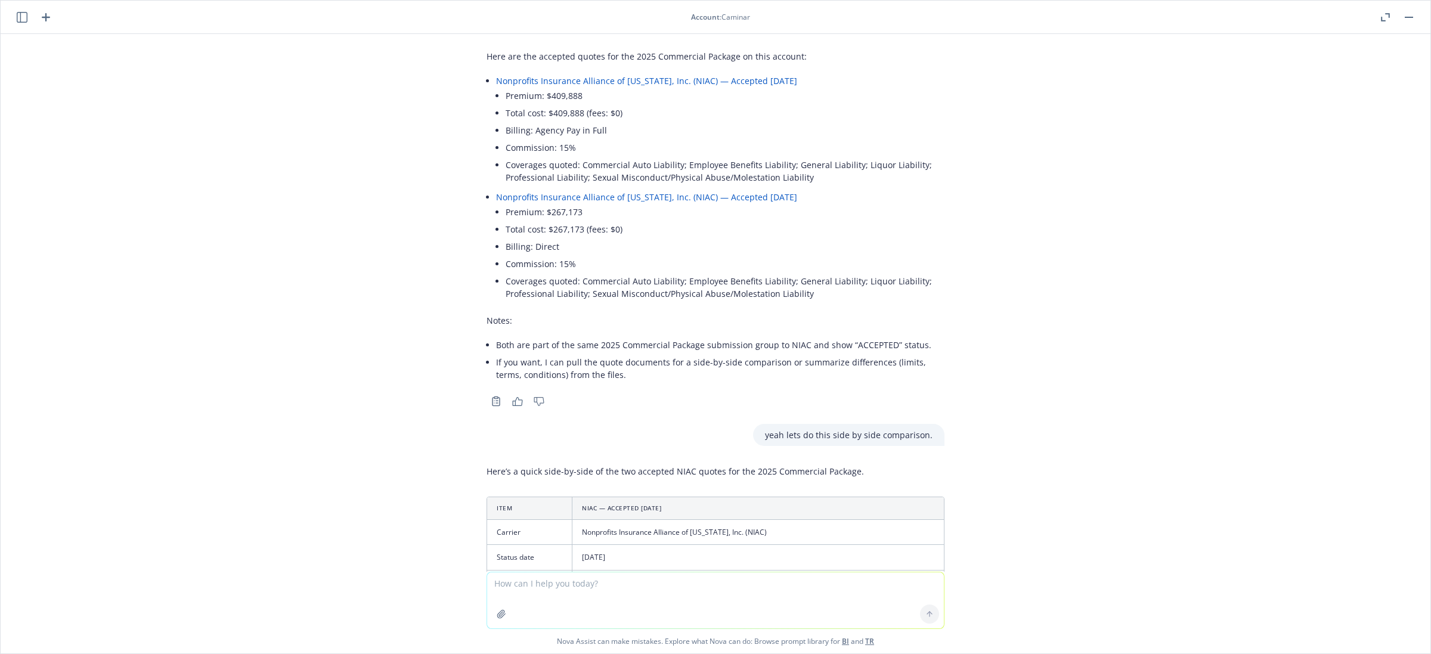
scroll to position [0, 0]
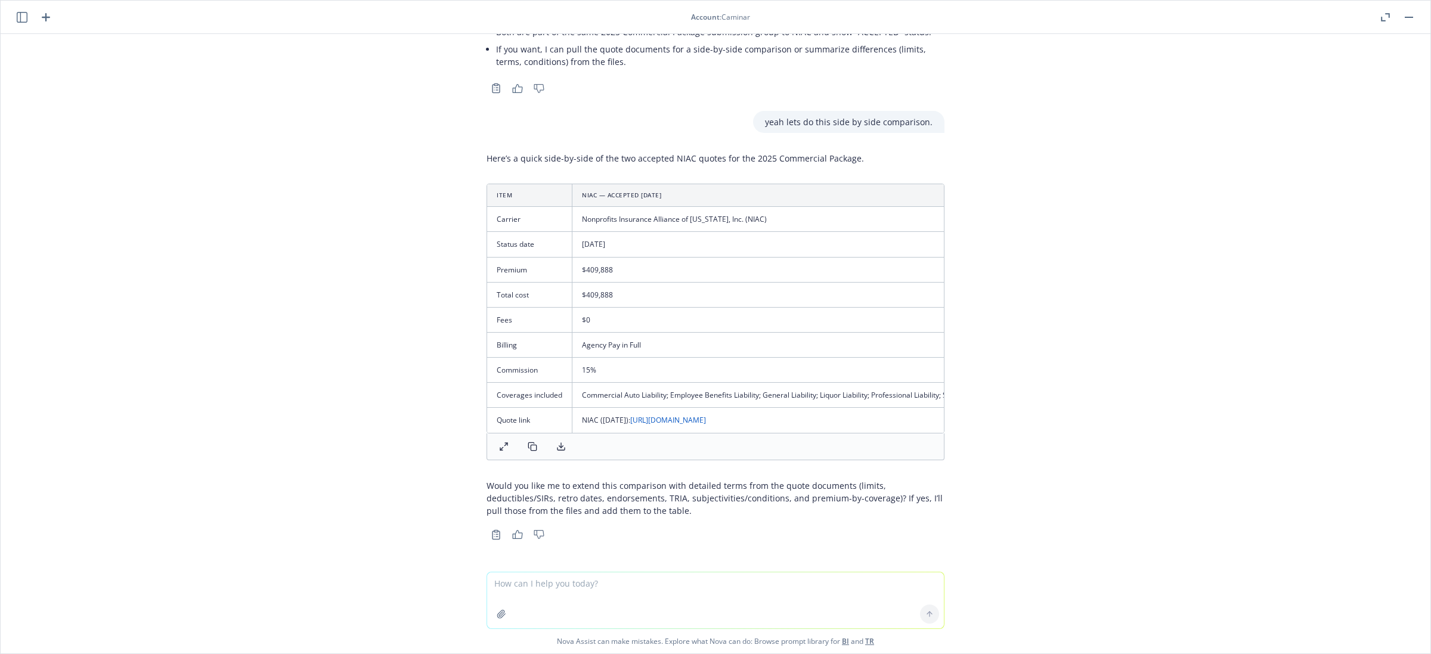
click at [21, 14] on icon "button" at bounding box center [22, 17] width 11 height 11
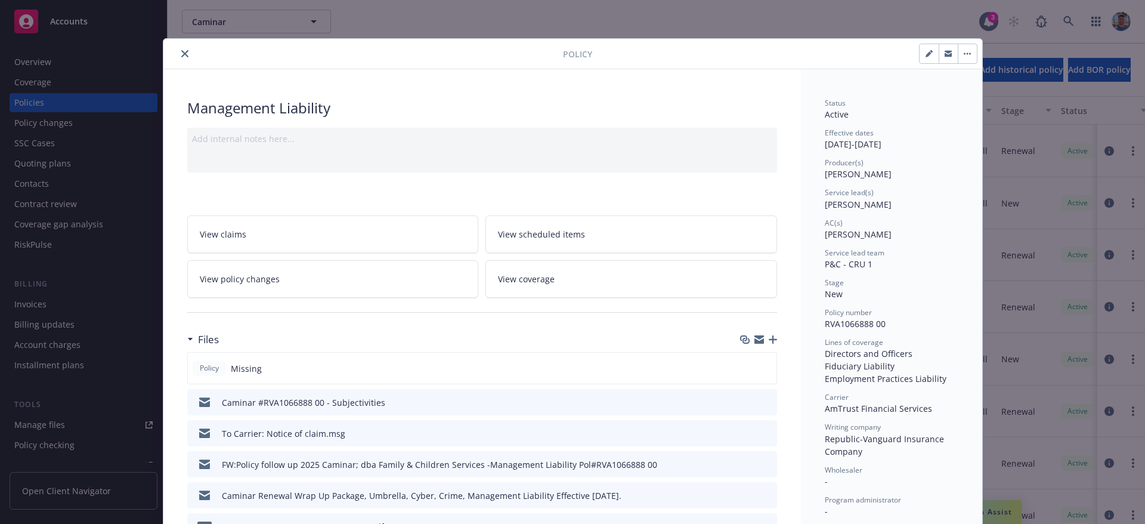
click at [178, 54] on button "close" at bounding box center [185, 54] width 14 height 14
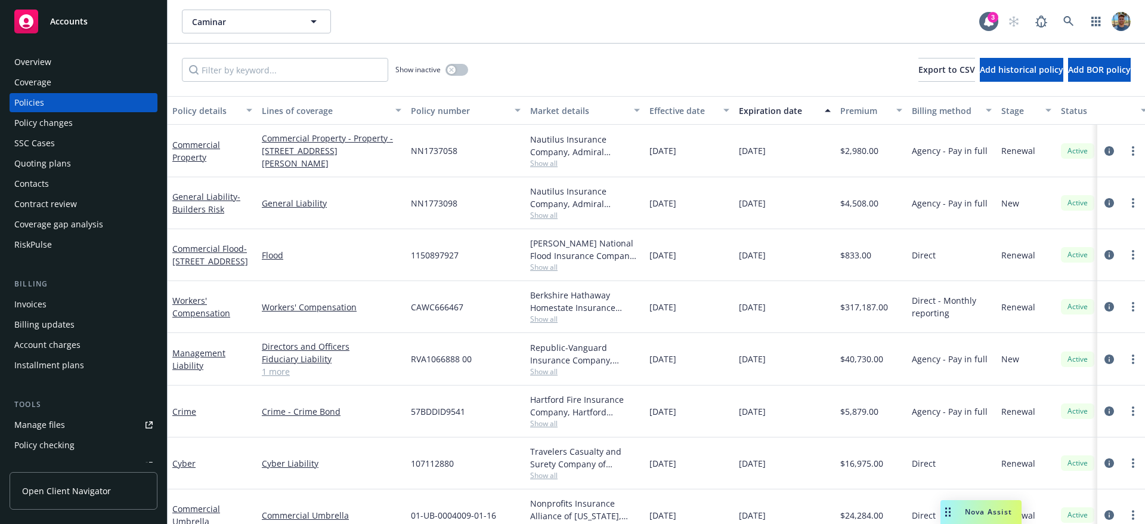
click at [980, 515] on span "Nova Assist" at bounding box center [988, 511] width 47 height 10
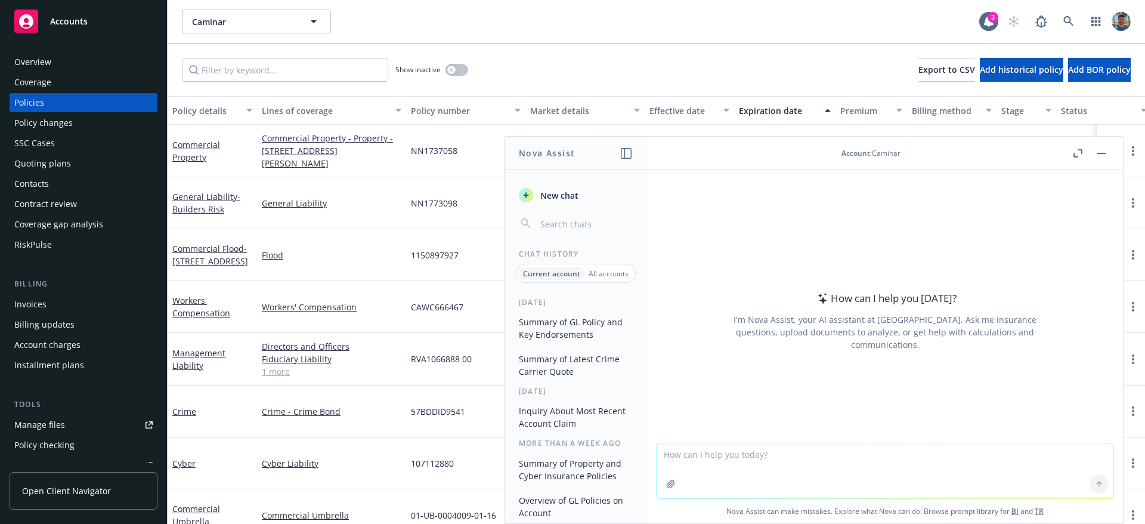
click at [596, 362] on button "Summary of Latest Crime Carrier Quote" at bounding box center [575, 365] width 123 height 32
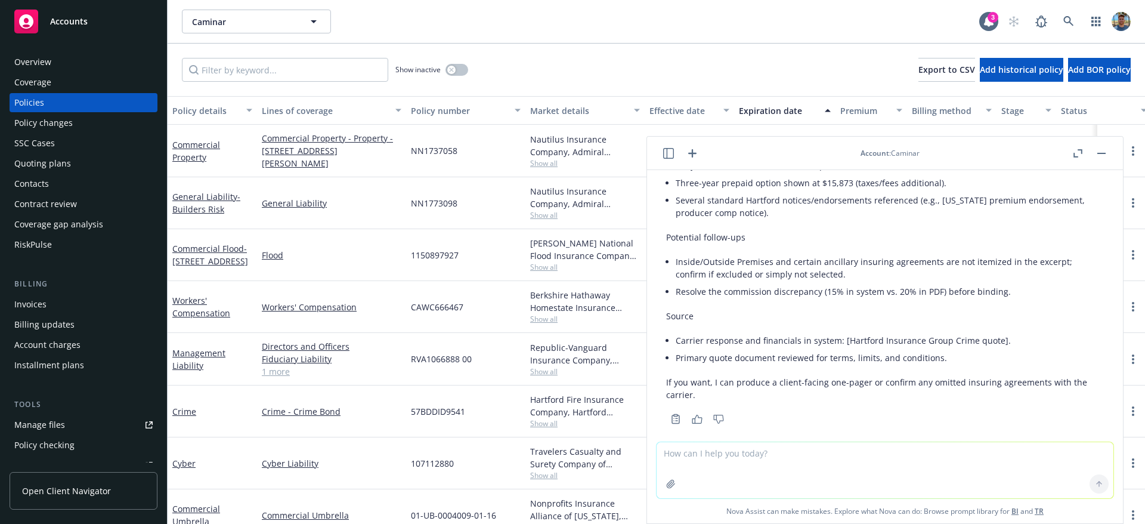
scroll to position [453, 0]
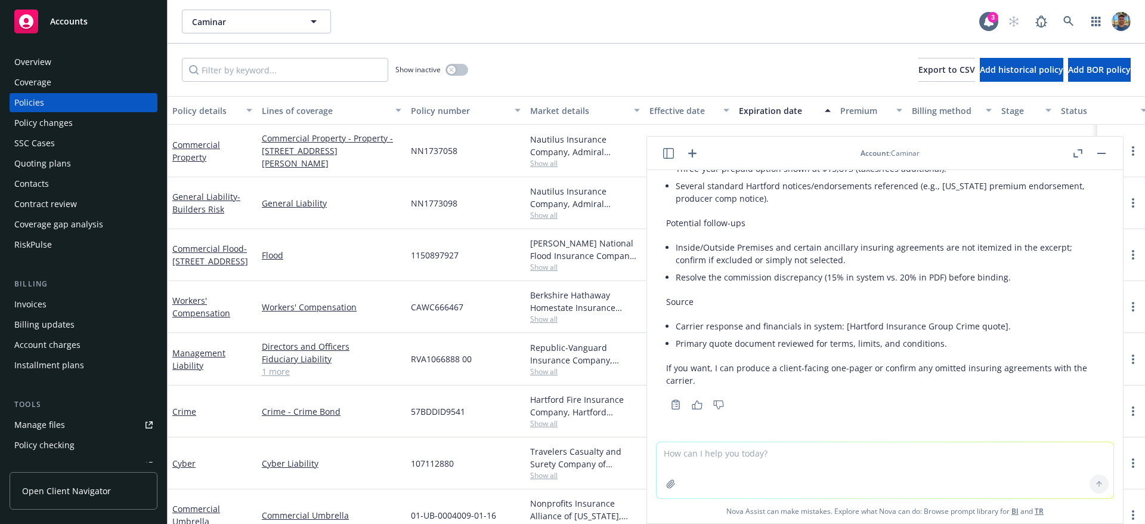
click at [1074, 155] on icon "button" at bounding box center [1078, 153] width 9 height 8
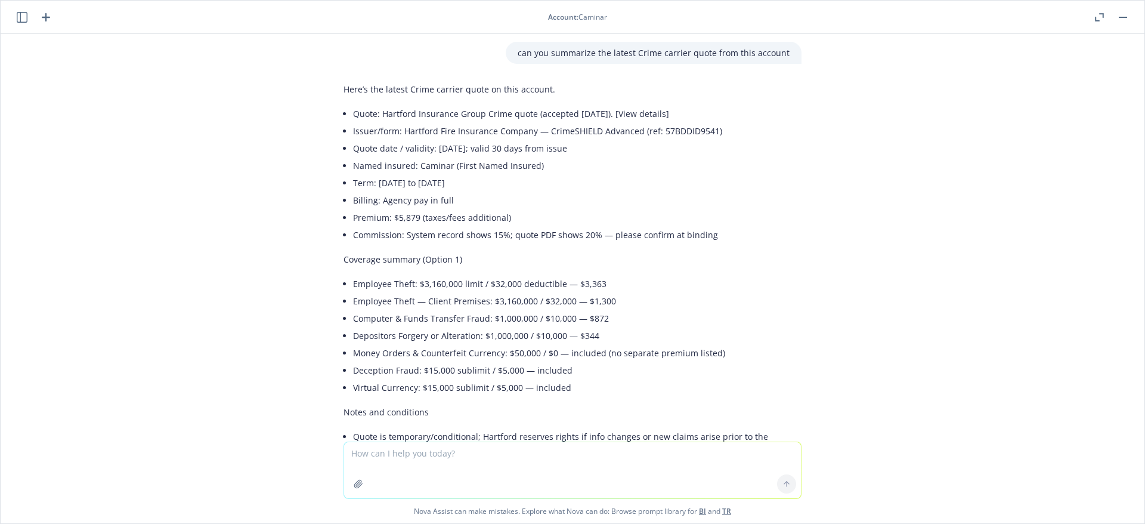
scroll to position [0, 0]
click at [605, 455] on textarea at bounding box center [572, 470] width 457 height 56
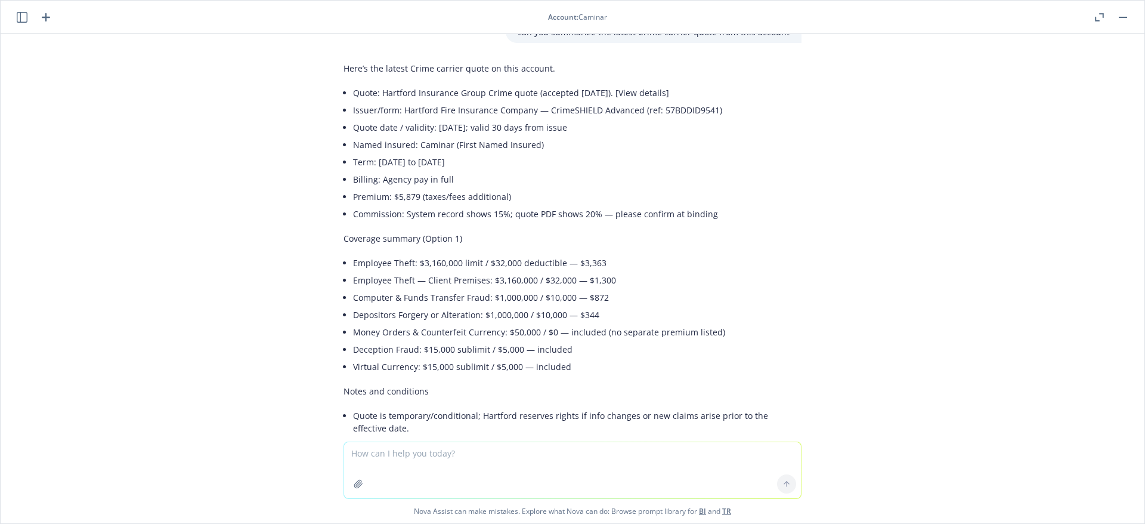
scroll to position [304, 0]
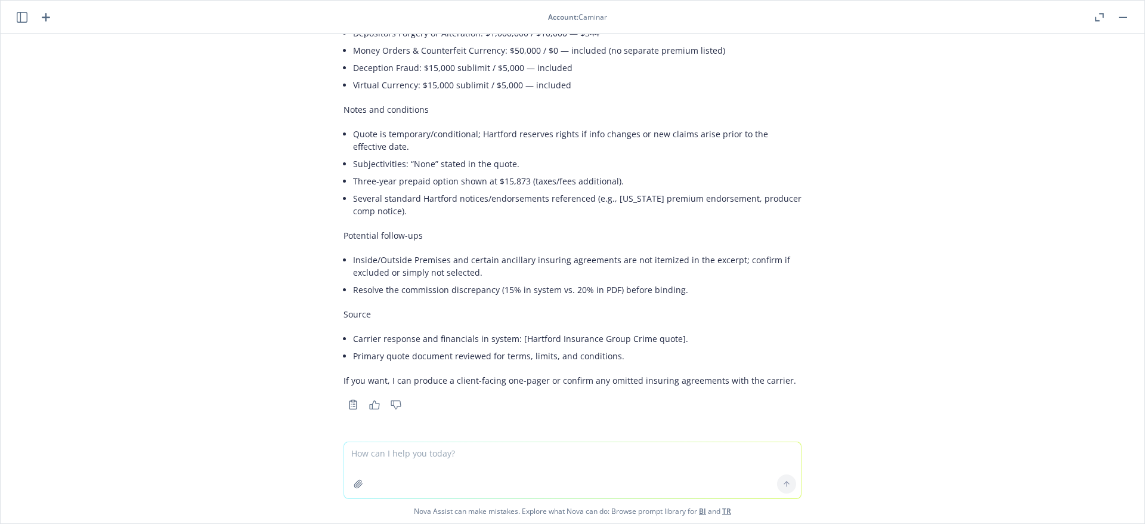
click at [657, 453] on textarea at bounding box center [572, 470] width 457 height 56
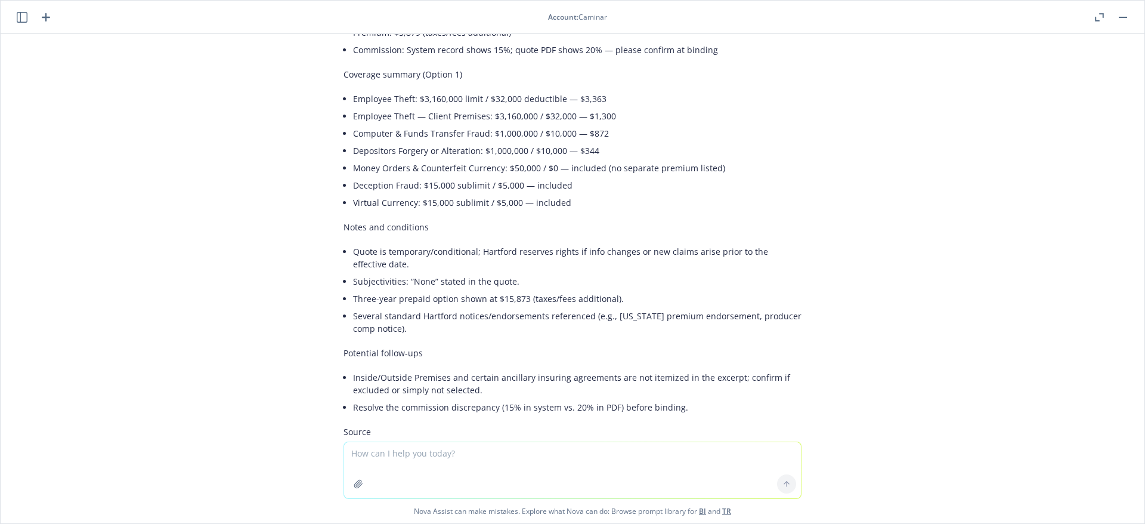
scroll to position [0, 0]
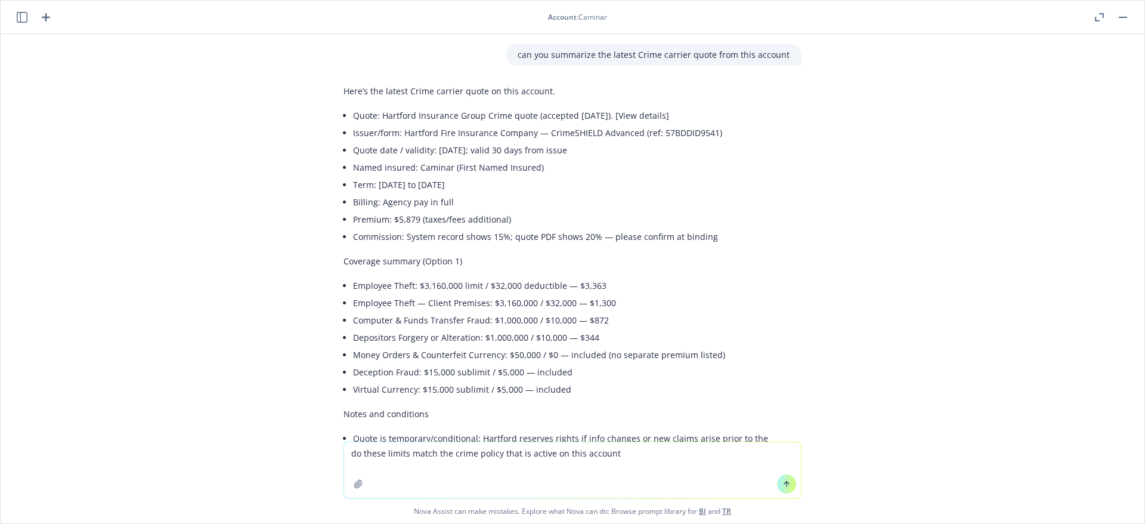
type textarea "do these limits match the crime policy that is active on this account?"
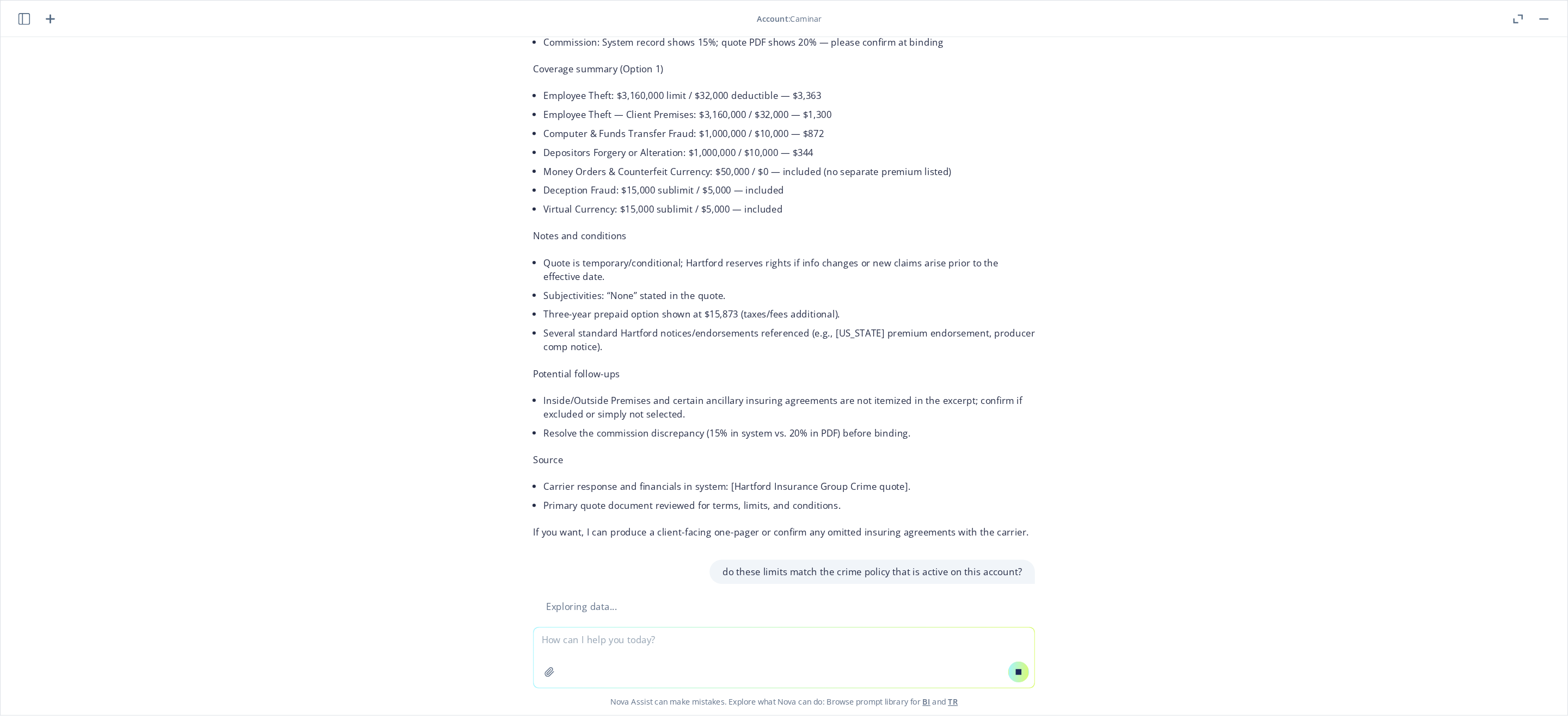
scroll to position [213, 0]
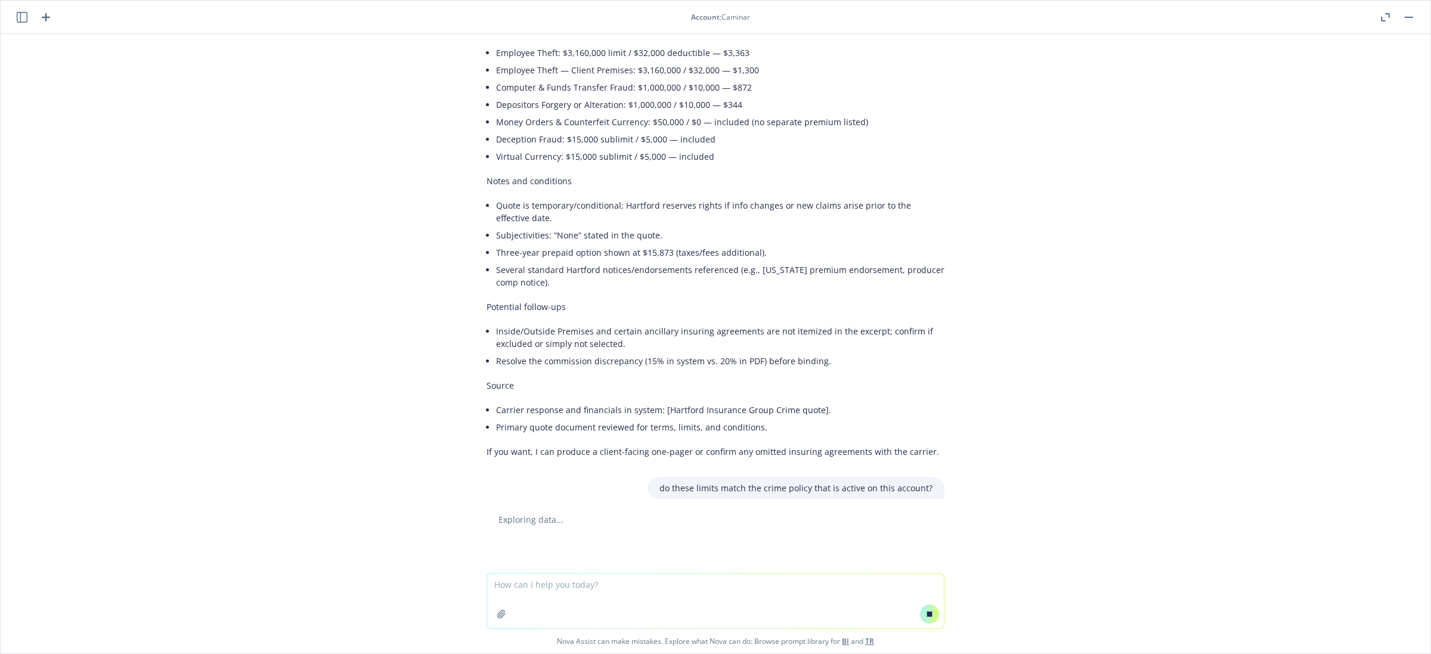
click at [678, 407] on li "Carrier response and financials in system: [Hartford Insurance Group Crime quot…" at bounding box center [720, 409] width 448 height 17
click at [717, 436] on div "Here’s the latest Crime carrier quote on this account. Quote: Hartford Insuranc…" at bounding box center [716, 154] width 458 height 615
click at [693, 419] on li "Primary quote document reviewed for terms, limits, and conditions." at bounding box center [720, 427] width 448 height 17
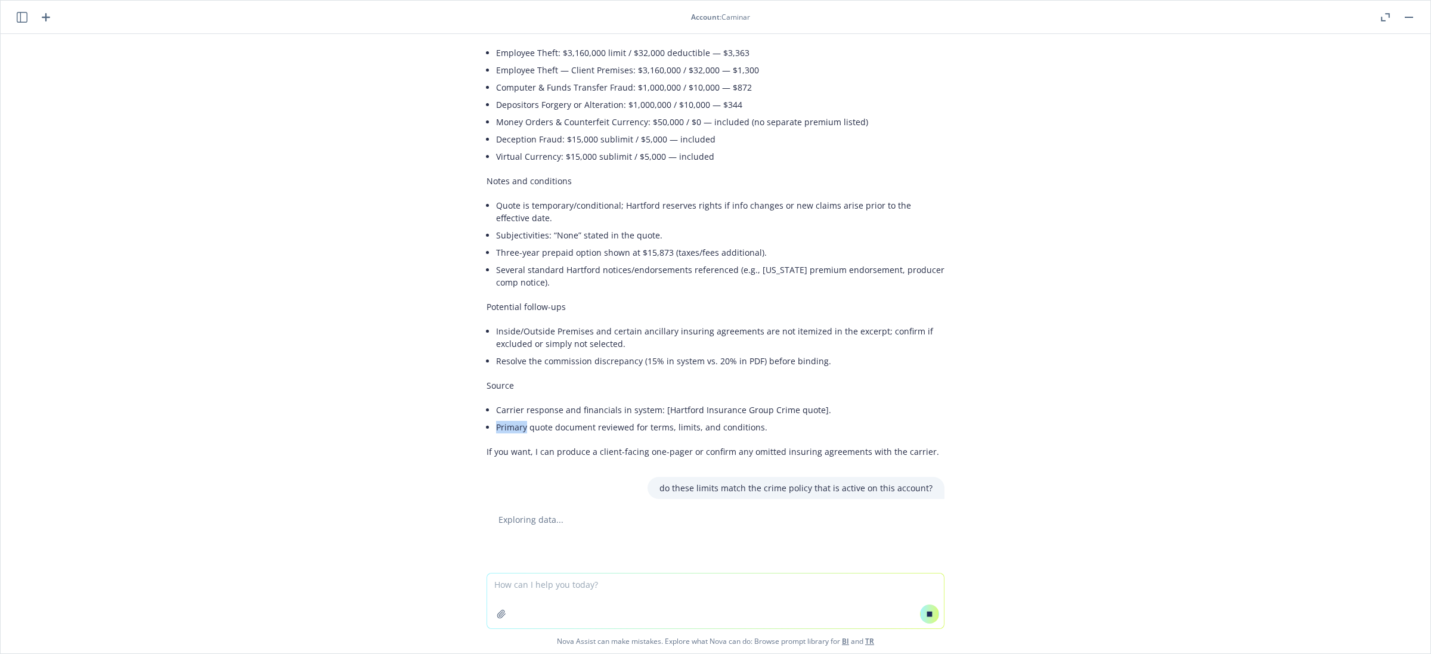
click at [693, 419] on li "Primary quote document reviewed for terms, limits, and conditions." at bounding box center [720, 427] width 448 height 17
click at [836, 382] on p "Source" at bounding box center [716, 385] width 458 height 13
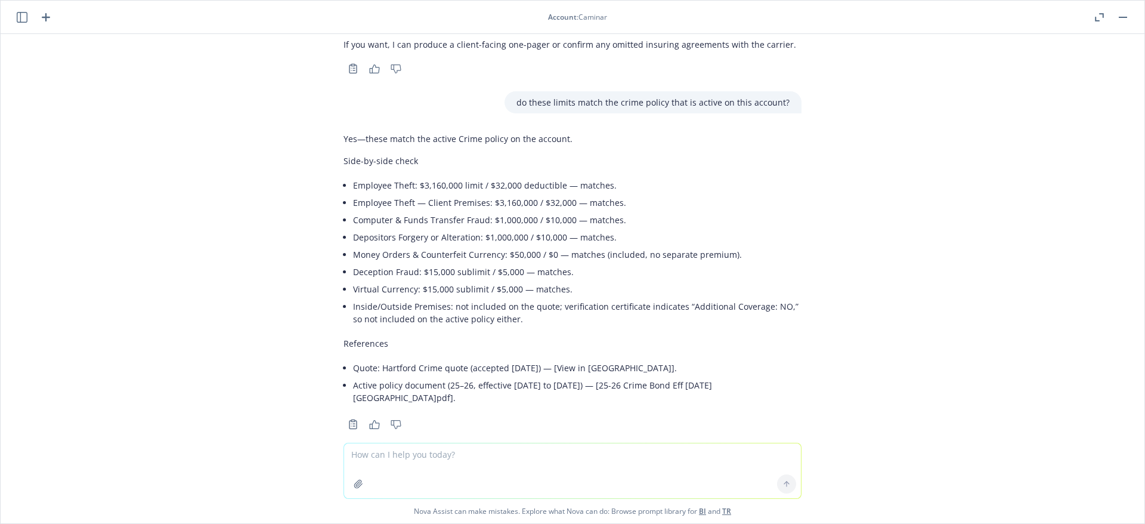
scroll to position [646, 0]
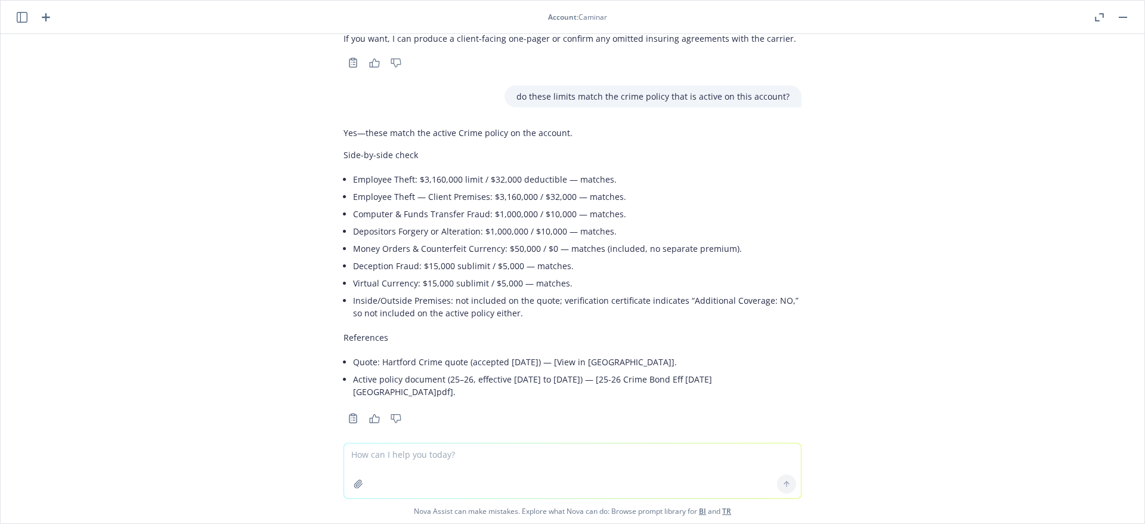
click at [709, 451] on textarea at bounding box center [572, 470] width 457 height 55
click at [699, 472] on textarea at bounding box center [572, 470] width 457 height 55
click at [707, 478] on textarea at bounding box center [572, 470] width 457 height 55
click at [636, 443] on textarea at bounding box center [572, 470] width 457 height 55
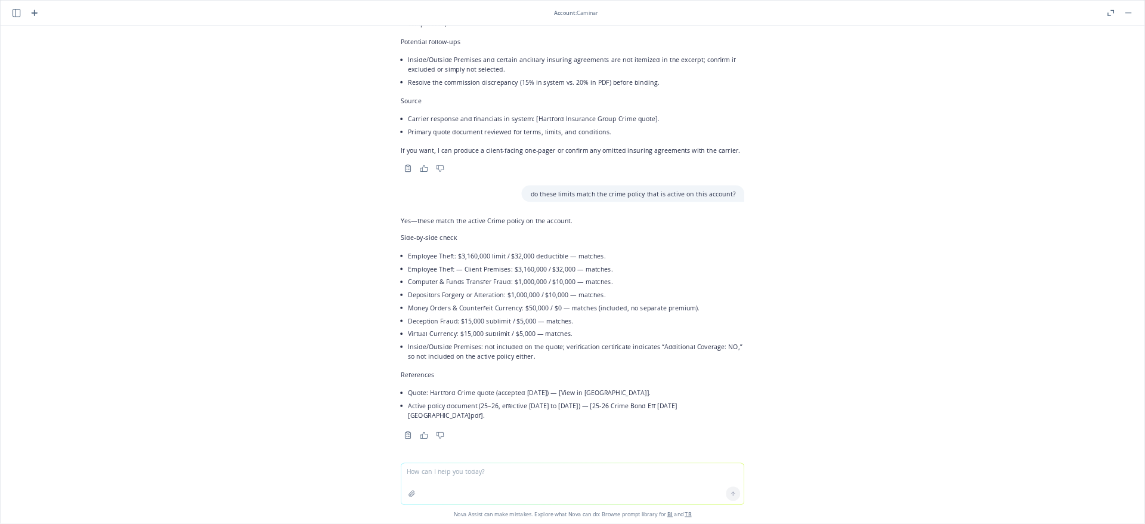
scroll to position [471, 0]
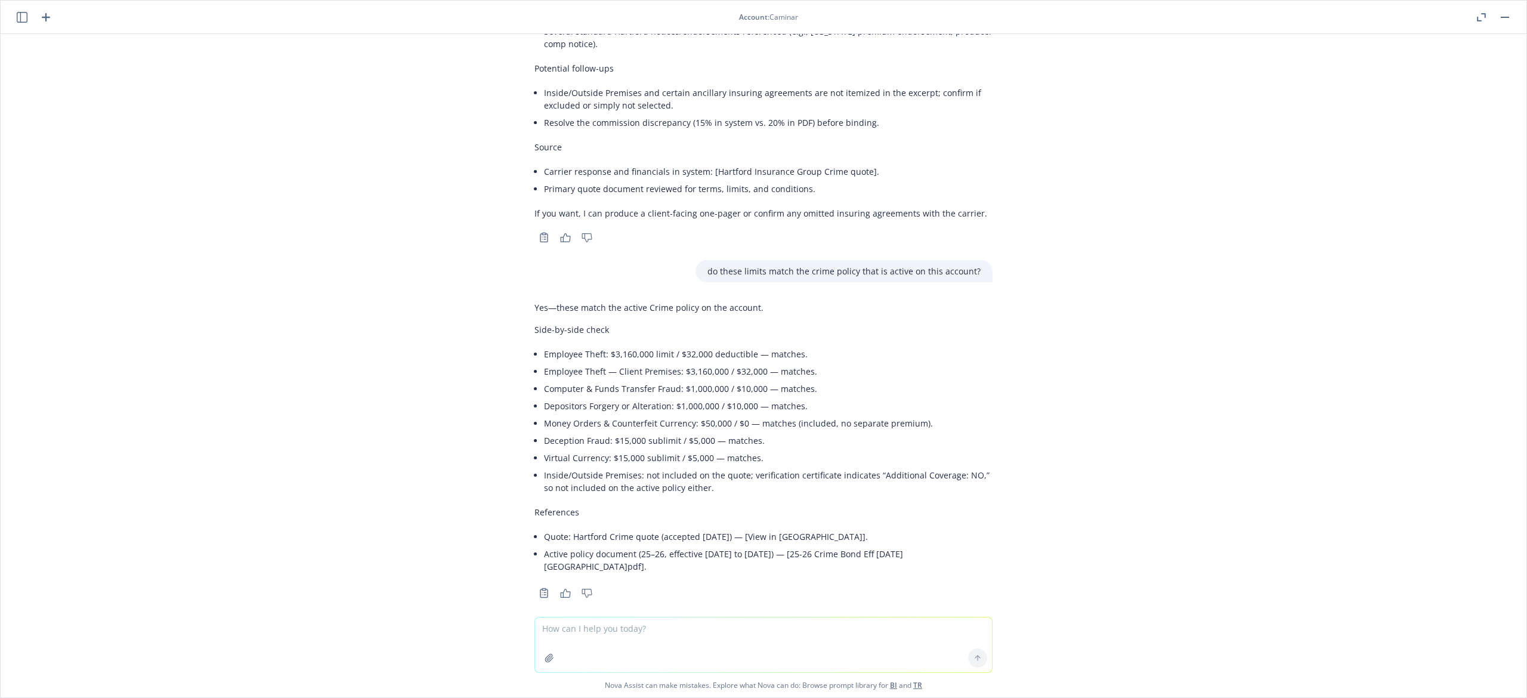
drag, startPoint x: 960, startPoint y: 401, endPoint x: 848, endPoint y: 261, distance: 180.0
click at [960, 401] on li "Depositors Forgery or Alteration: $1,000,000 / $10,000 — matches." at bounding box center [768, 405] width 448 height 17
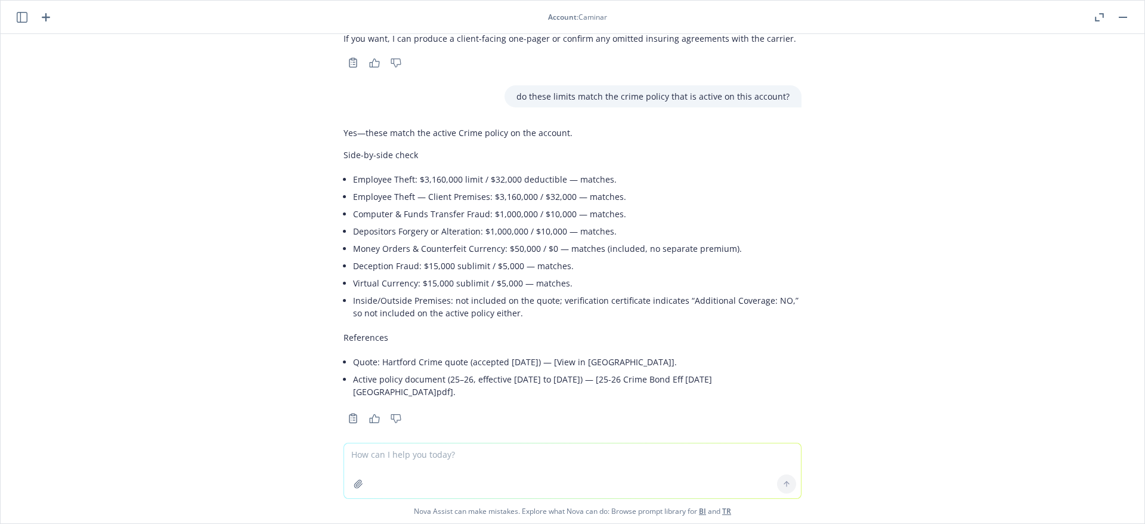
scroll to position [646, 0]
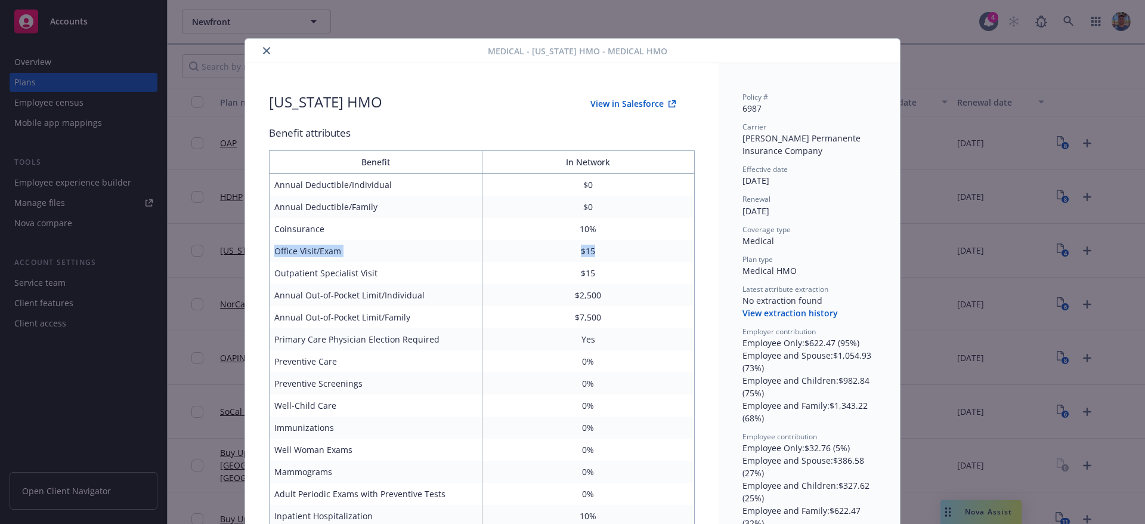
drag, startPoint x: 621, startPoint y: 258, endPoint x: 268, endPoint y: 248, distance: 353.2
click at [270, 248] on tr "Office Visit/Exam $15" at bounding box center [482, 251] width 425 height 22
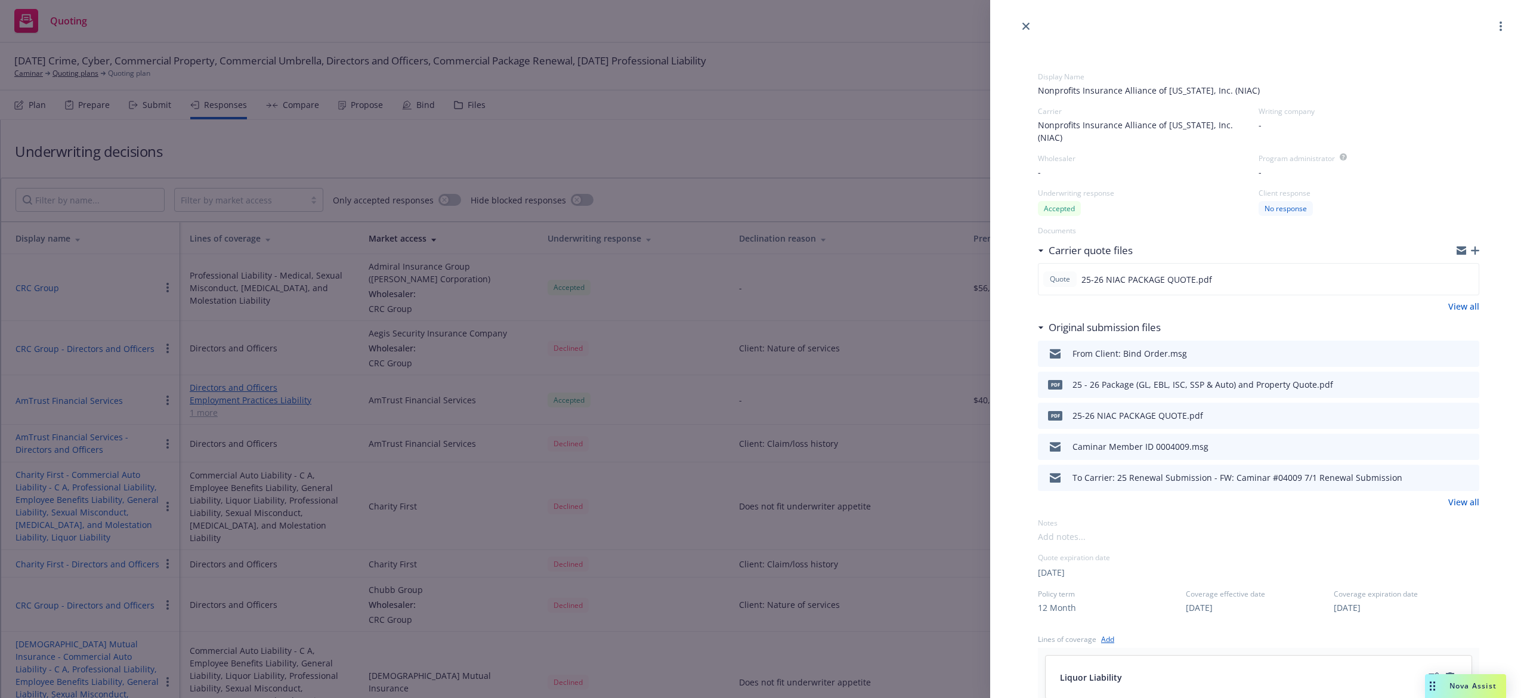
click at [545, 316] on div "Display Name Nonprofits Insurance Alliance of [US_STATE], Inc. (NIAC) Carrier N…" at bounding box center [763, 349] width 1527 height 698
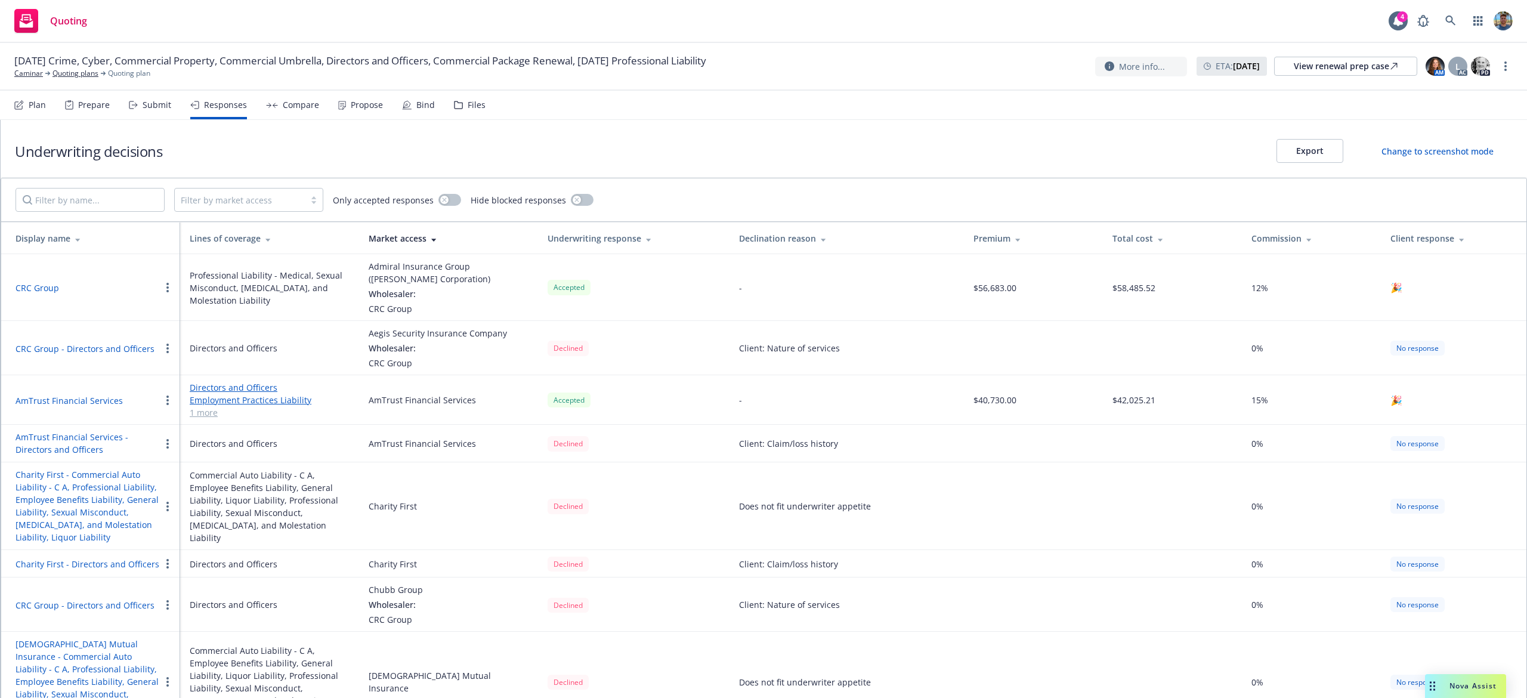
click at [292, 101] on div "Compare" at bounding box center [301, 105] width 36 height 10
